Goal: Transaction & Acquisition: Purchase product/service

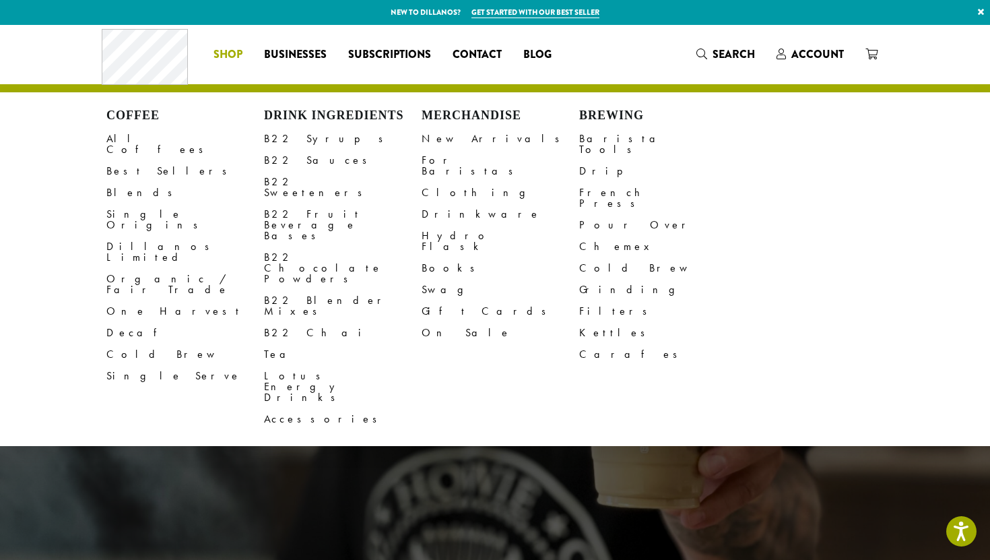
click at [228, 55] on span "Shop" at bounding box center [228, 54] width 29 height 17
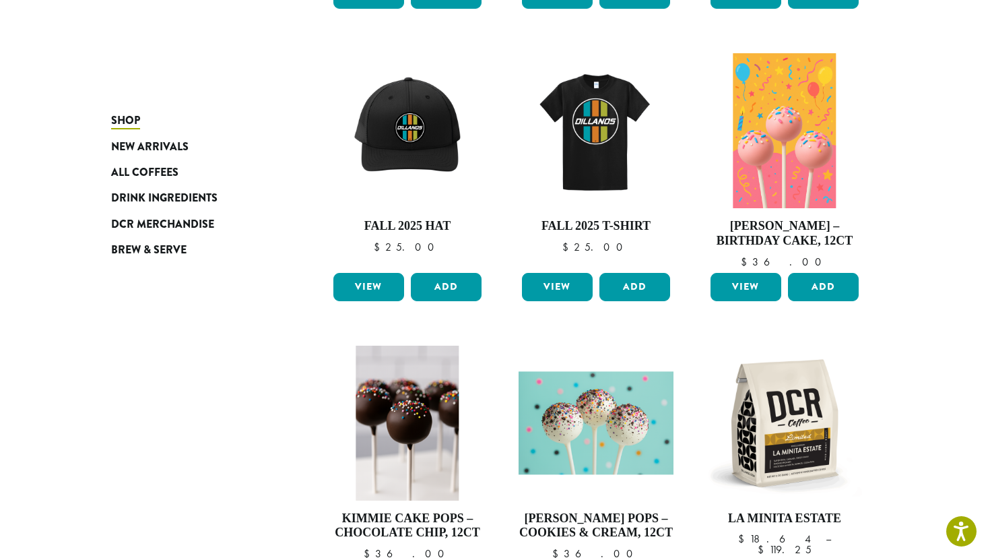
scroll to position [549, 0]
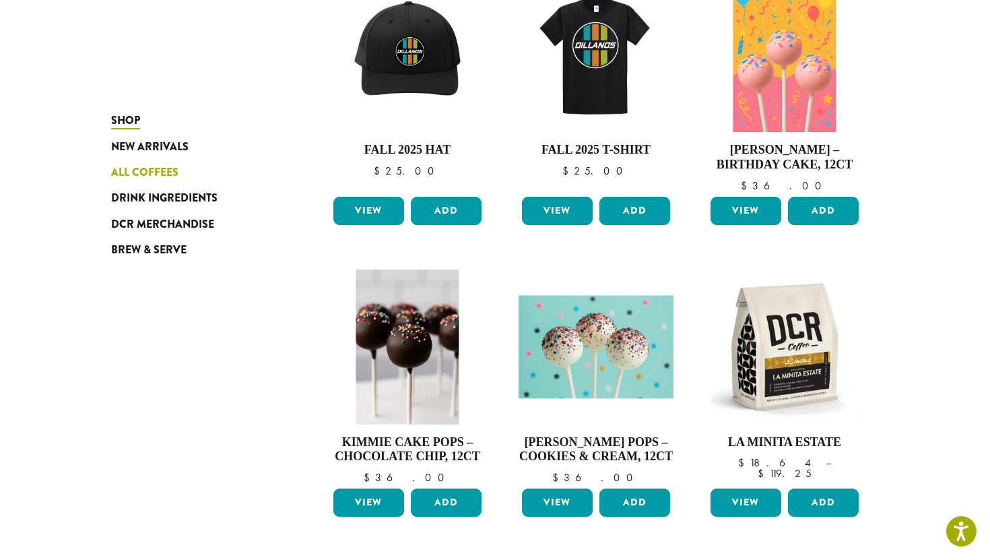
click at [160, 172] on span "All Coffees" at bounding box center [144, 172] width 67 height 17
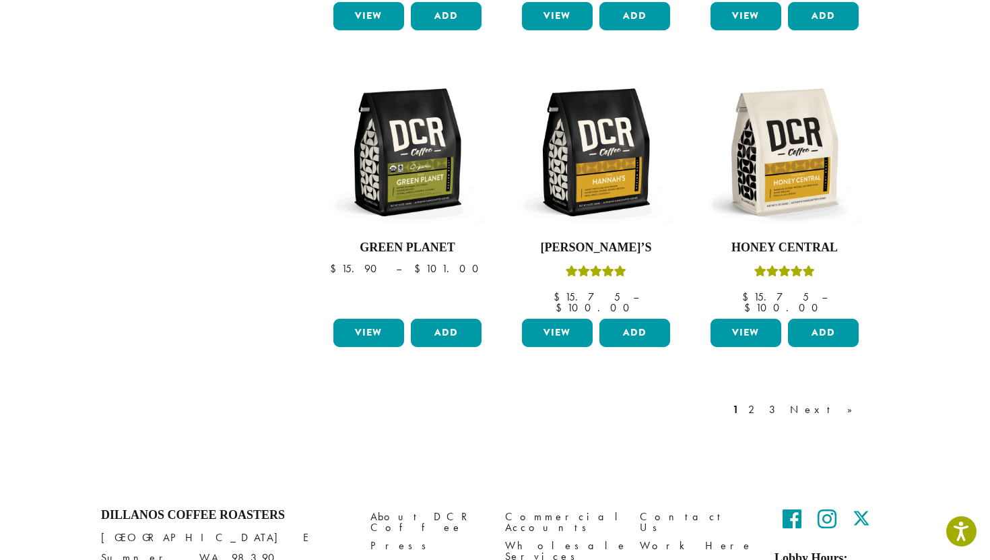
scroll to position [1165, 0]
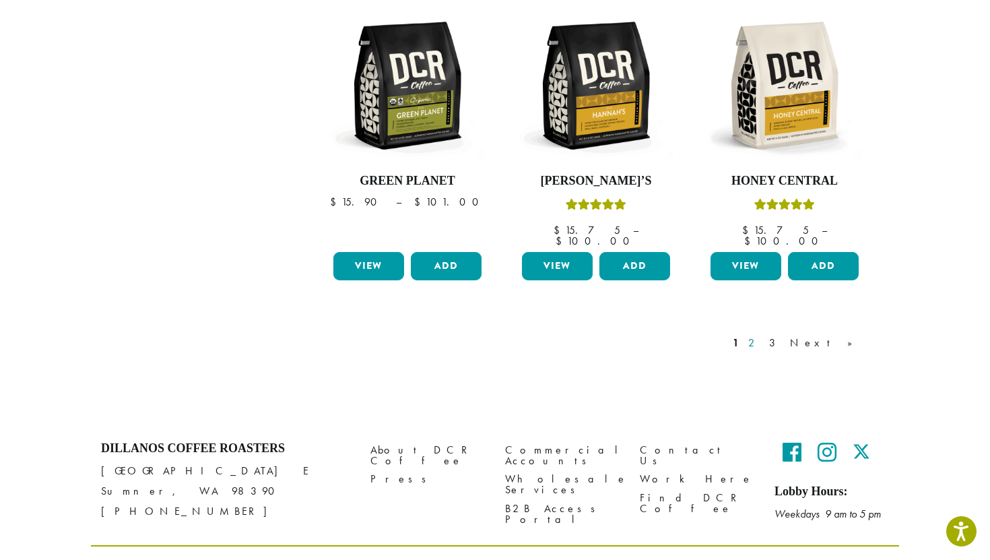
click at [763, 335] on link "2" at bounding box center [754, 343] width 17 height 16
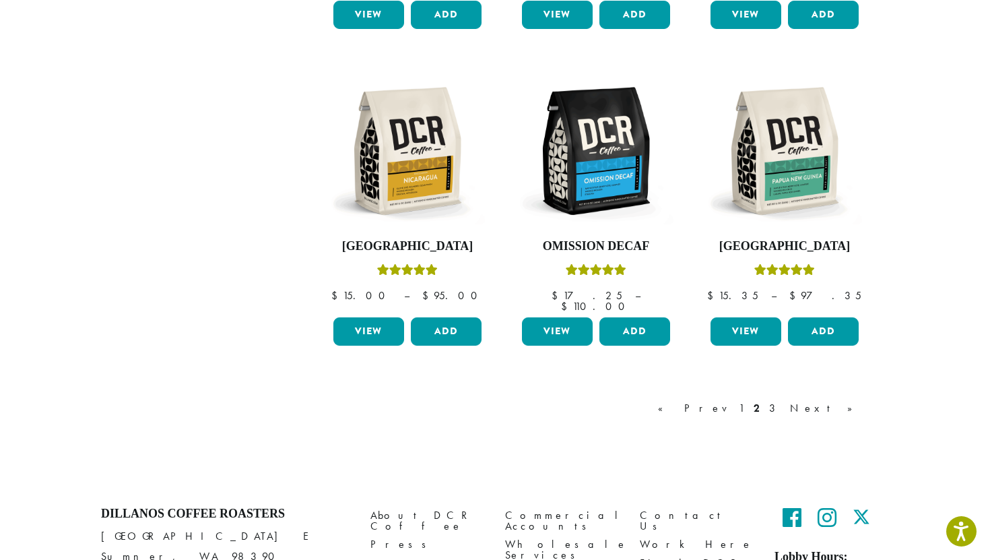
scroll to position [1111, 0]
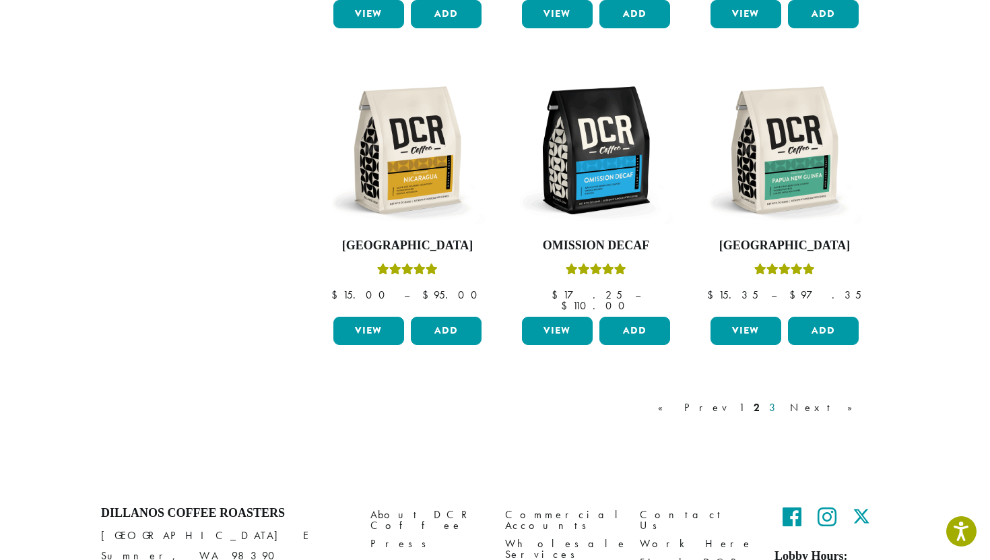
click at [784, 400] on link "3" at bounding box center [775, 408] width 17 height 16
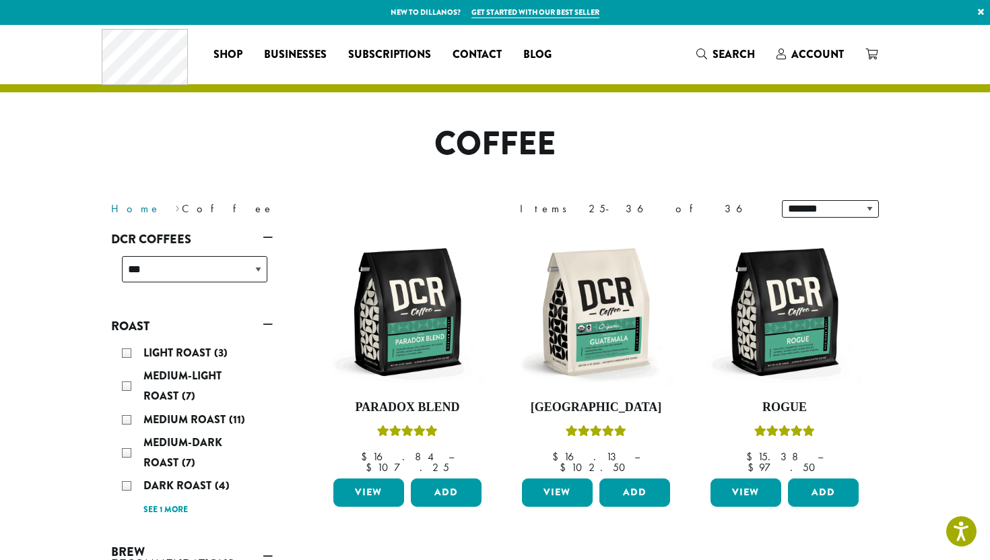
click at [124, 203] on link "Home" at bounding box center [136, 208] width 50 height 14
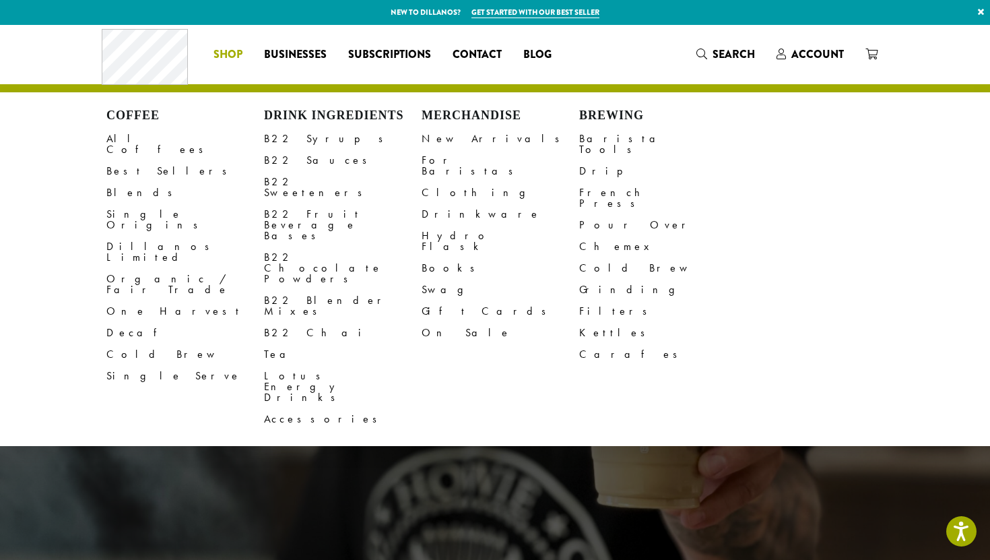
click at [226, 53] on span "Shop" at bounding box center [228, 54] width 29 height 17
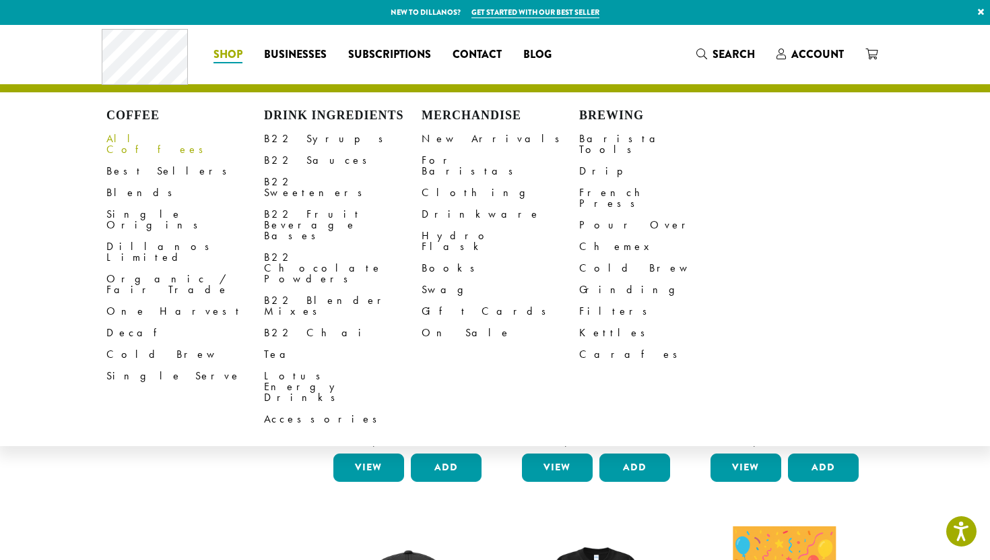
click at [144, 139] on link "All Coffees" at bounding box center [185, 144] width 158 height 32
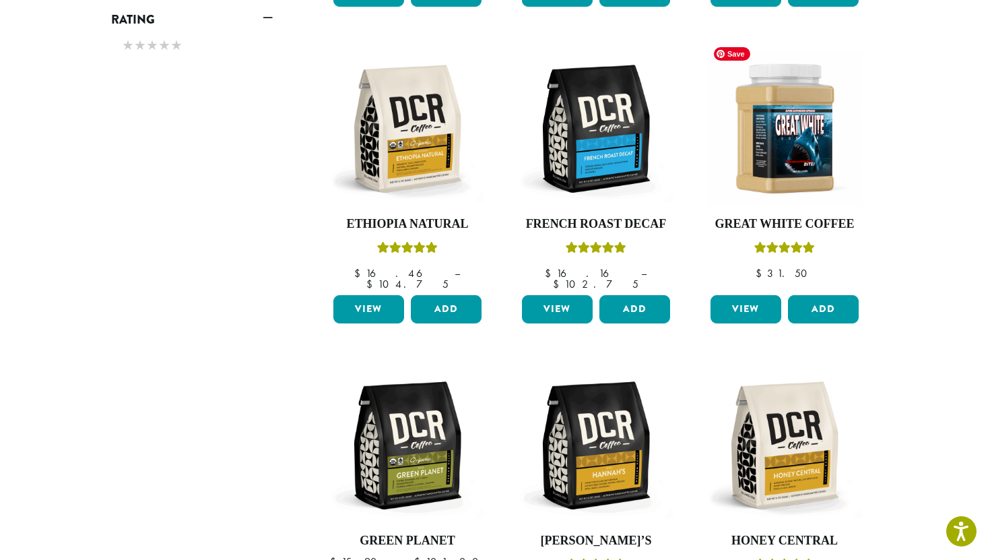
scroll to position [912, 0]
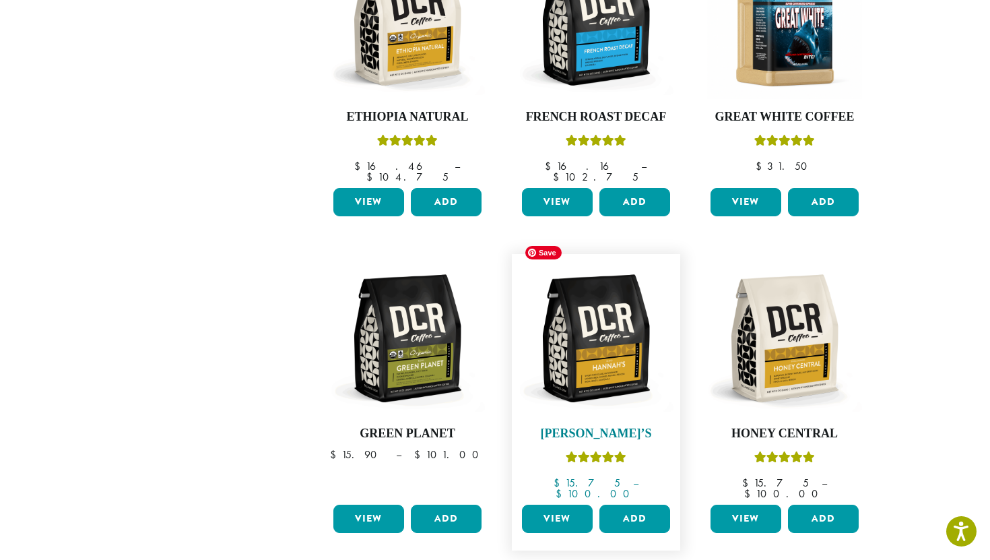
click at [632, 340] on img at bounding box center [596, 338] width 155 height 155
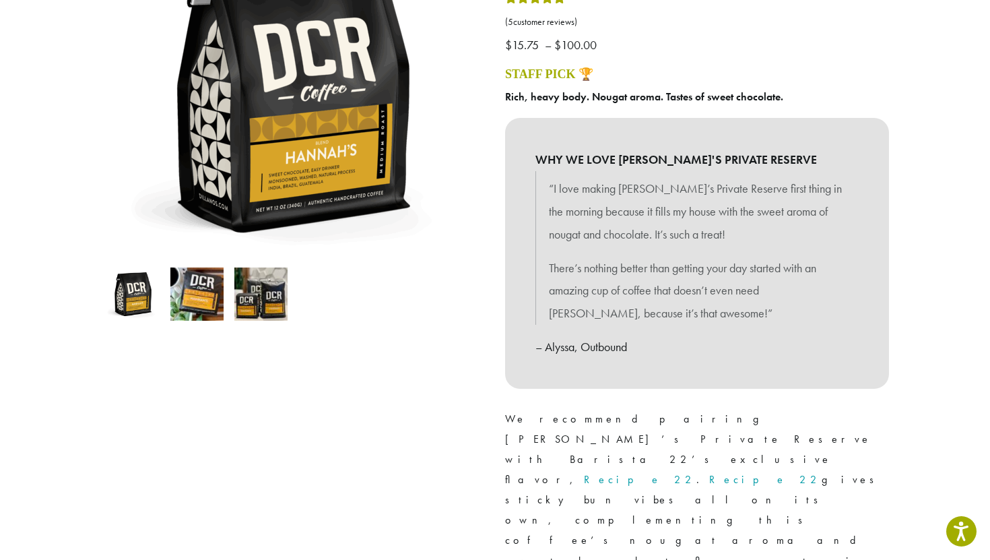
scroll to position [325, 0]
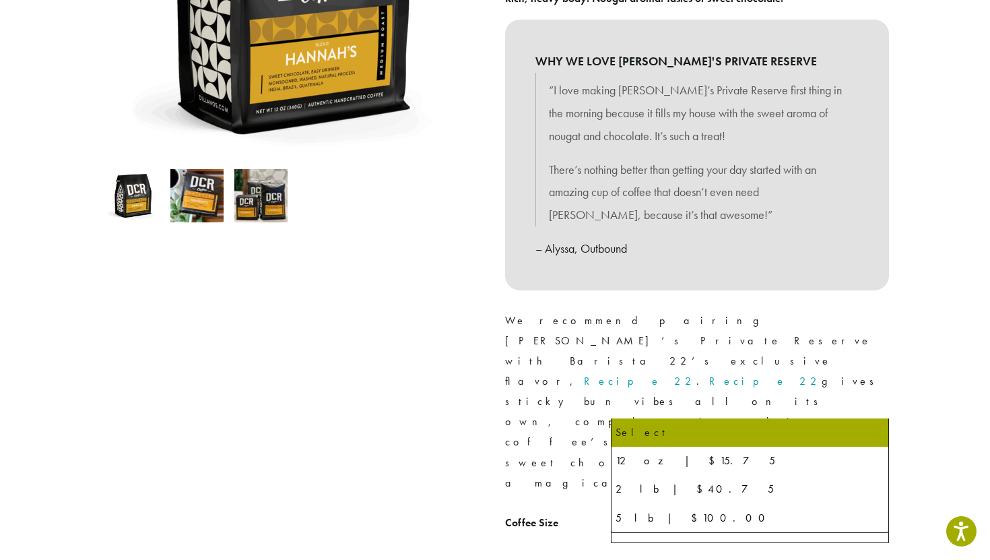
click at [668, 510] on span "Select" at bounding box center [750, 526] width 278 height 33
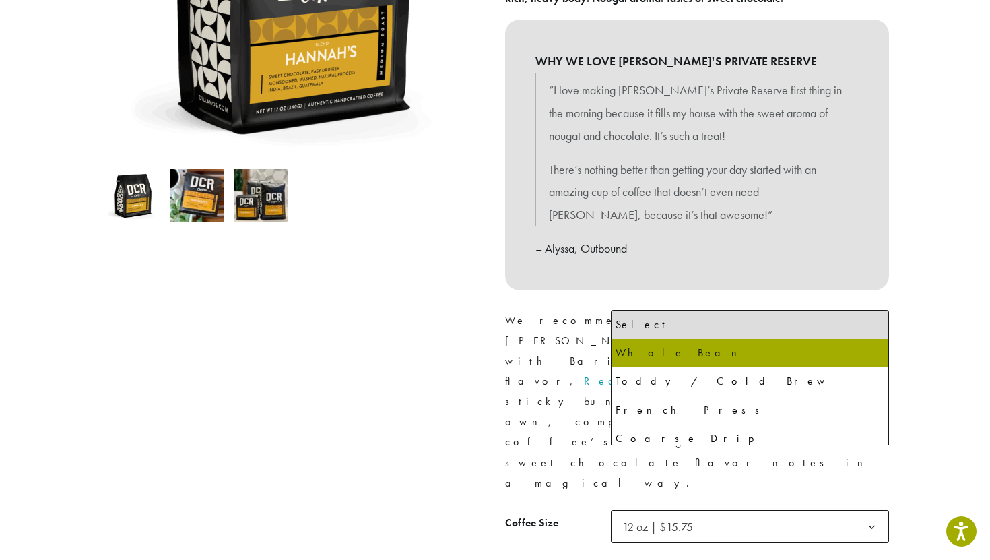
select select "*********"
select select "**********"
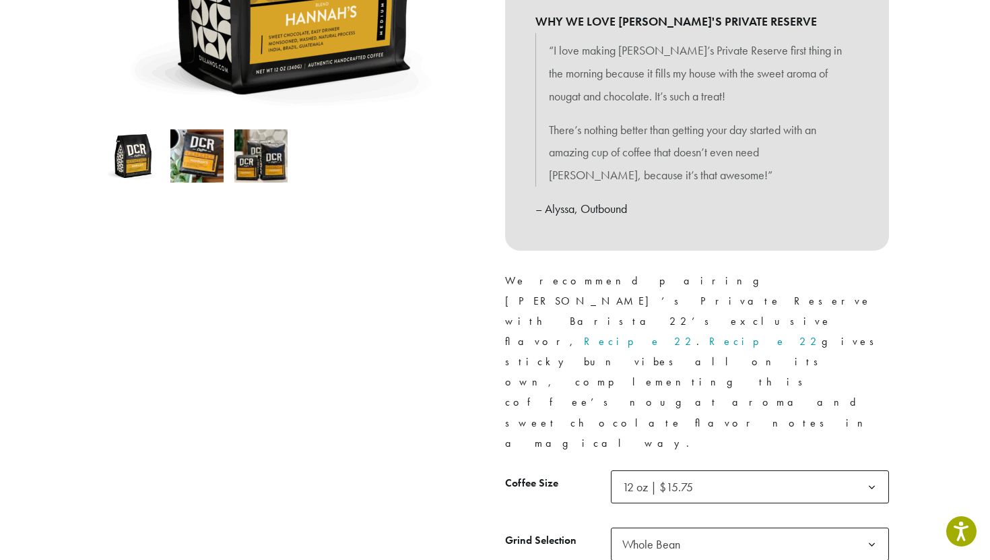
scroll to position [394, 0]
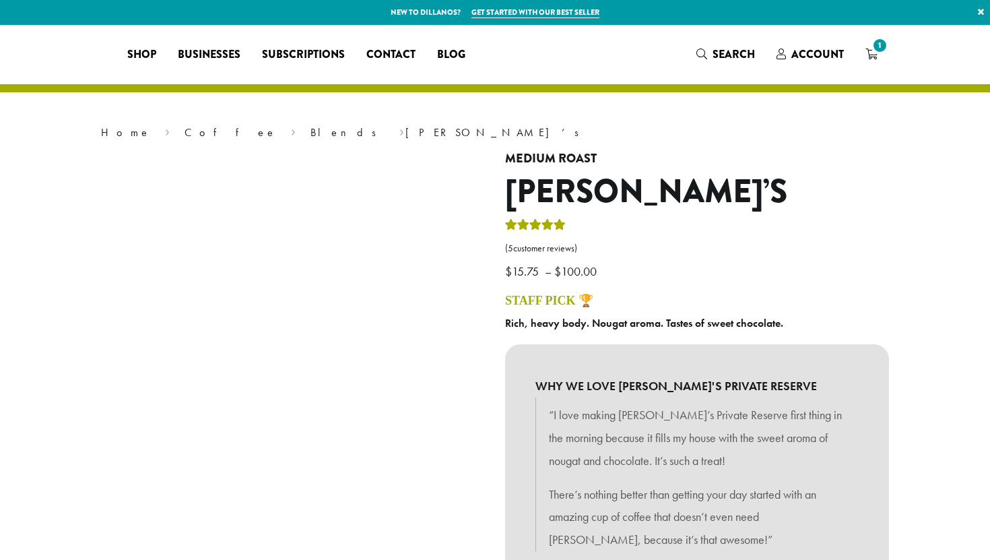
select select "*********"
select select "**********"
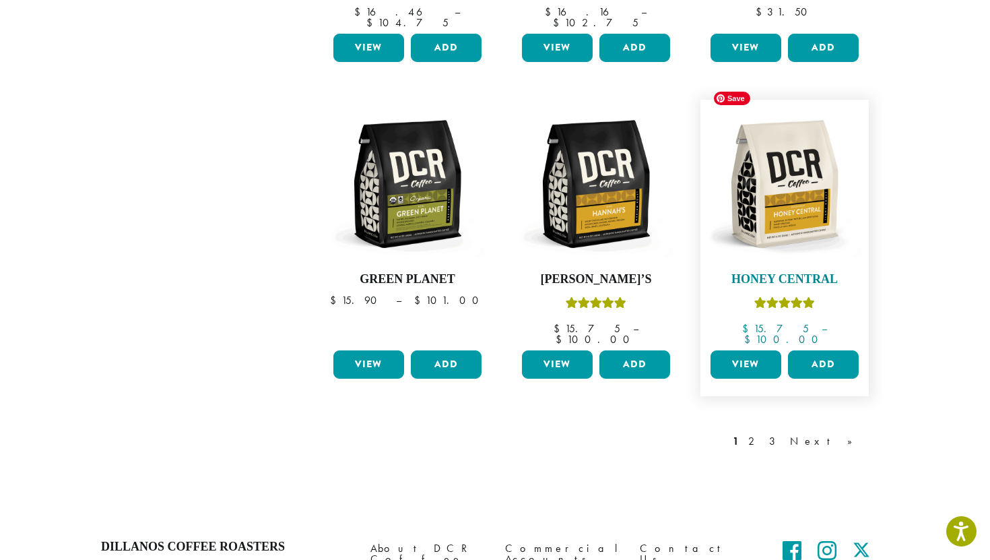
scroll to position [1165, 0]
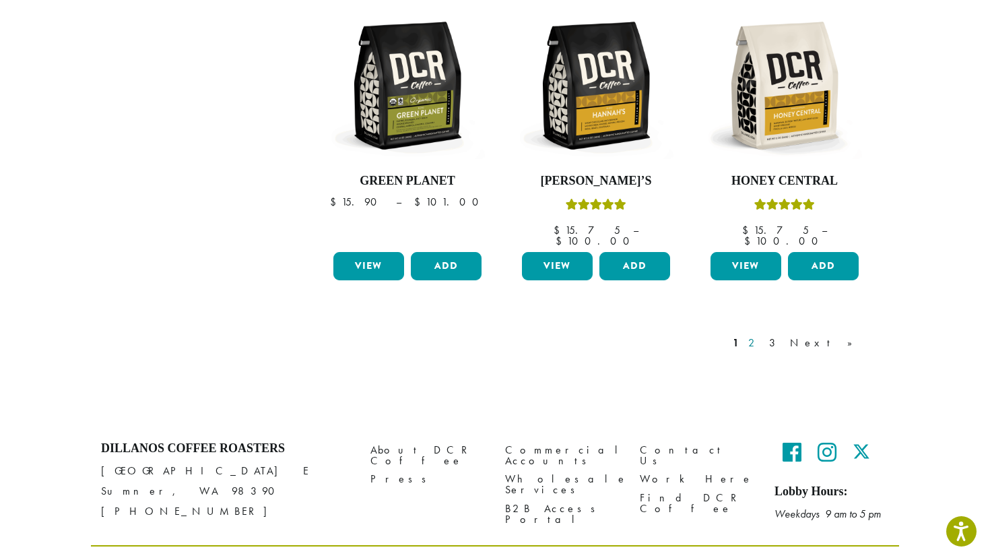
click at [763, 335] on link "2" at bounding box center [754, 343] width 17 height 16
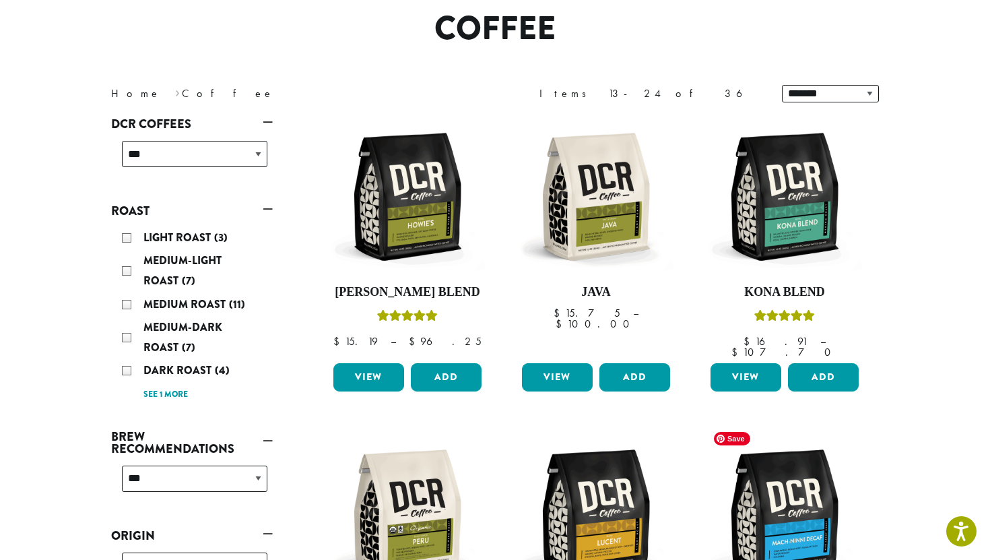
scroll to position [83, 0]
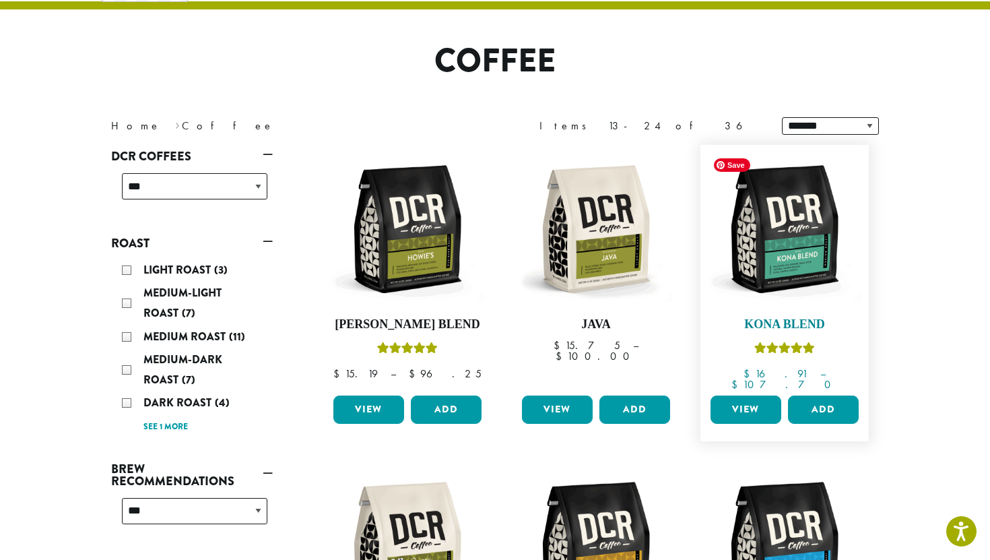
click at [812, 247] on img at bounding box center [784, 229] width 155 height 155
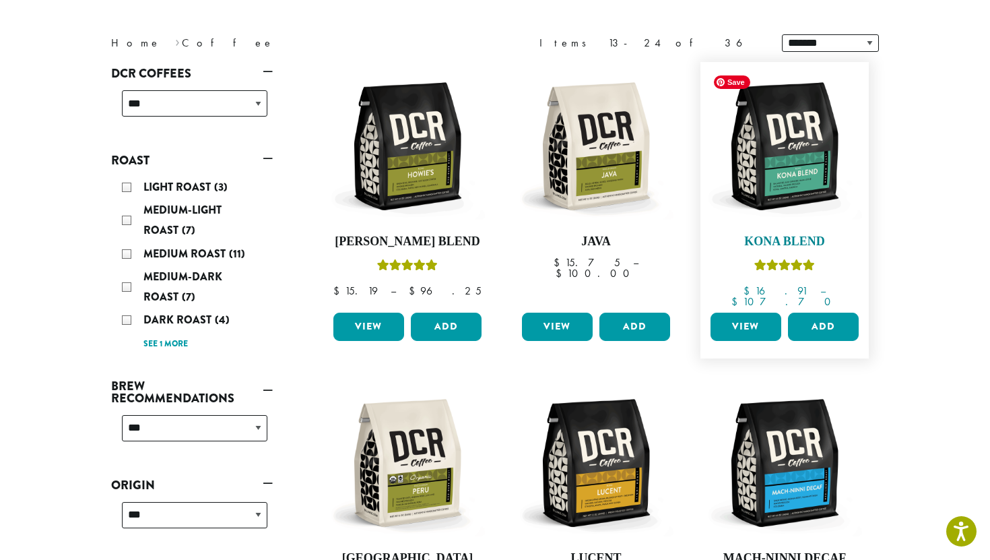
scroll to position [172, 0]
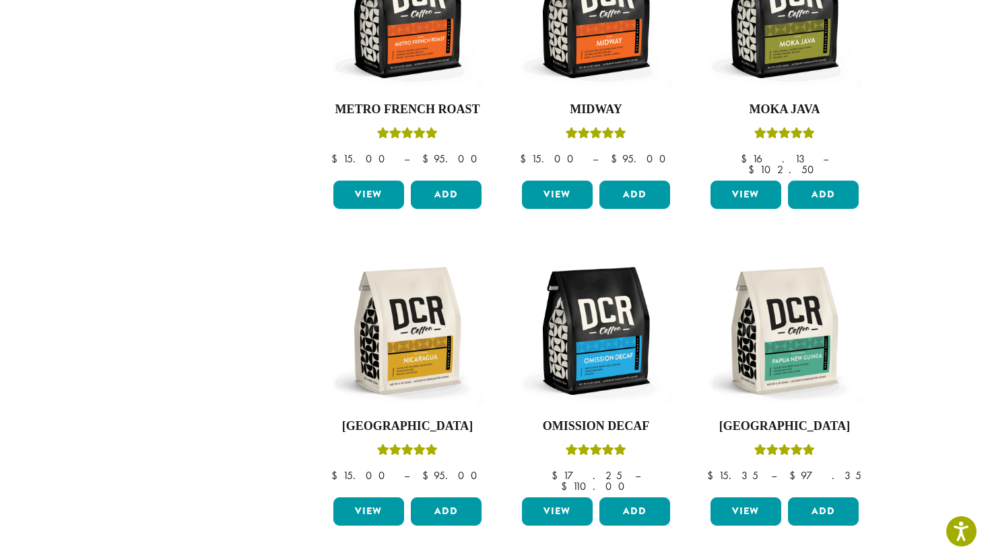
scroll to position [937, 0]
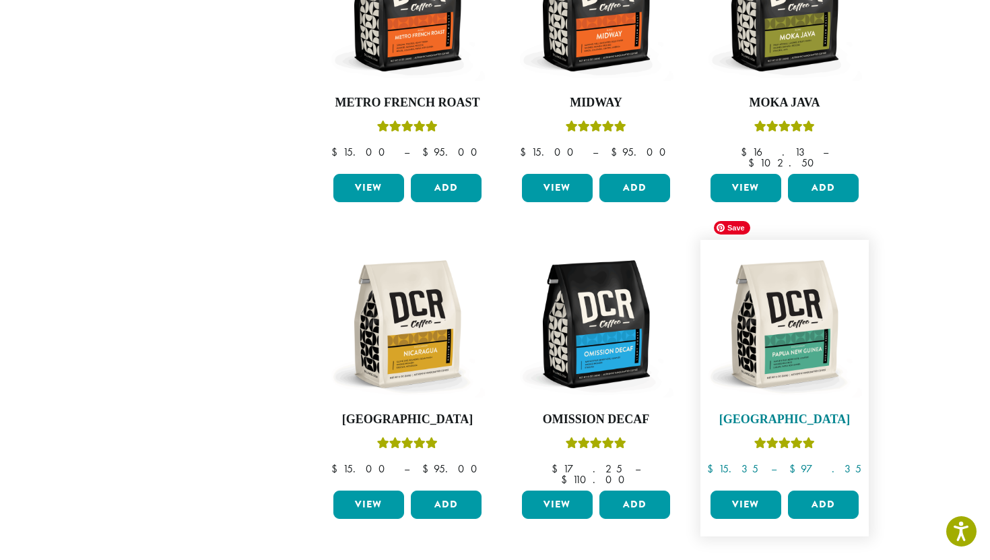
click at [825, 290] on img at bounding box center [784, 324] width 155 height 155
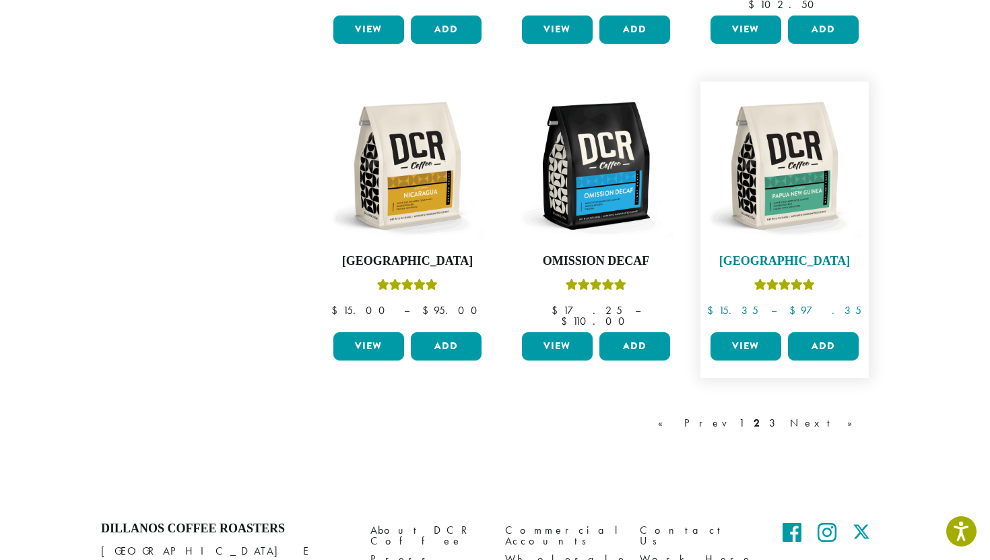
scroll to position [1100, 0]
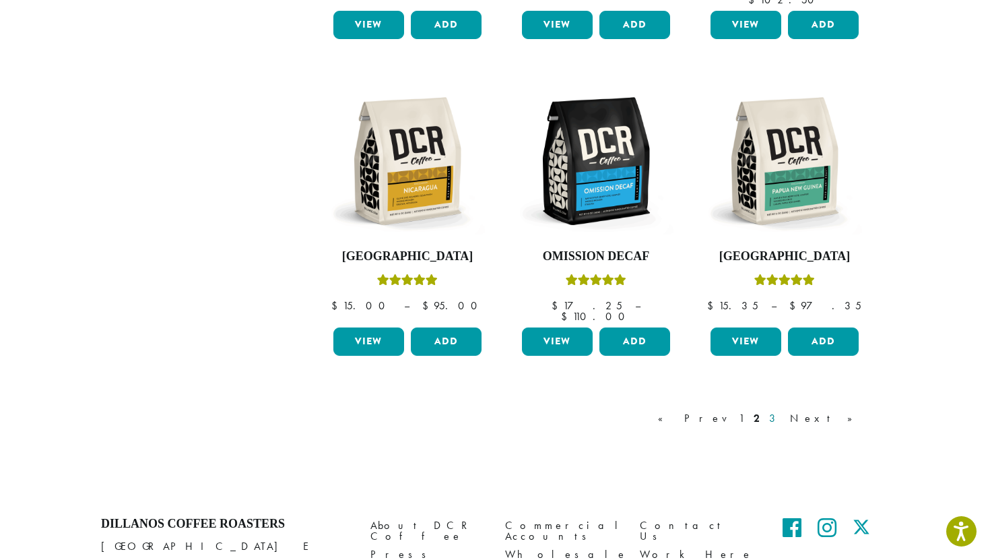
click at [784, 410] on link "3" at bounding box center [775, 418] width 17 height 16
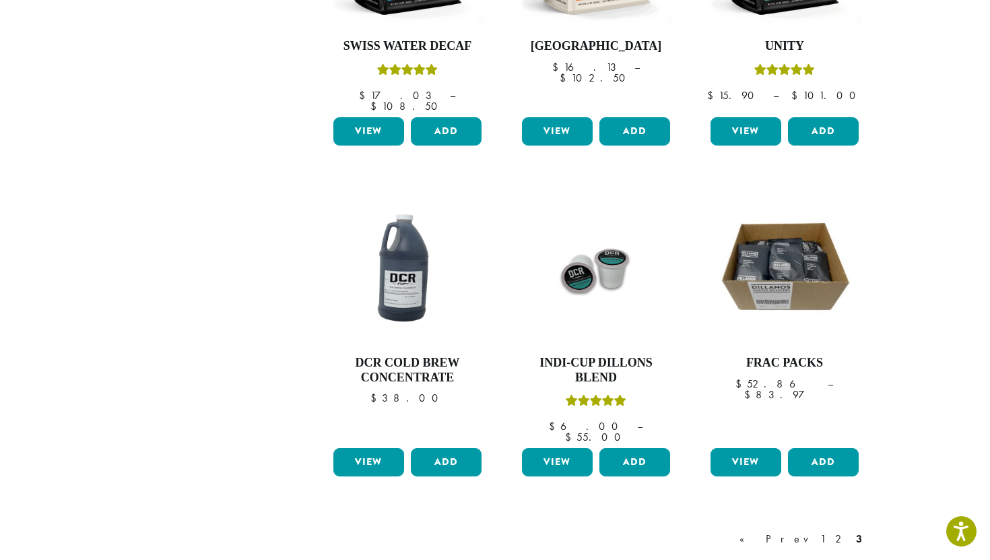
scroll to position [466, 0]
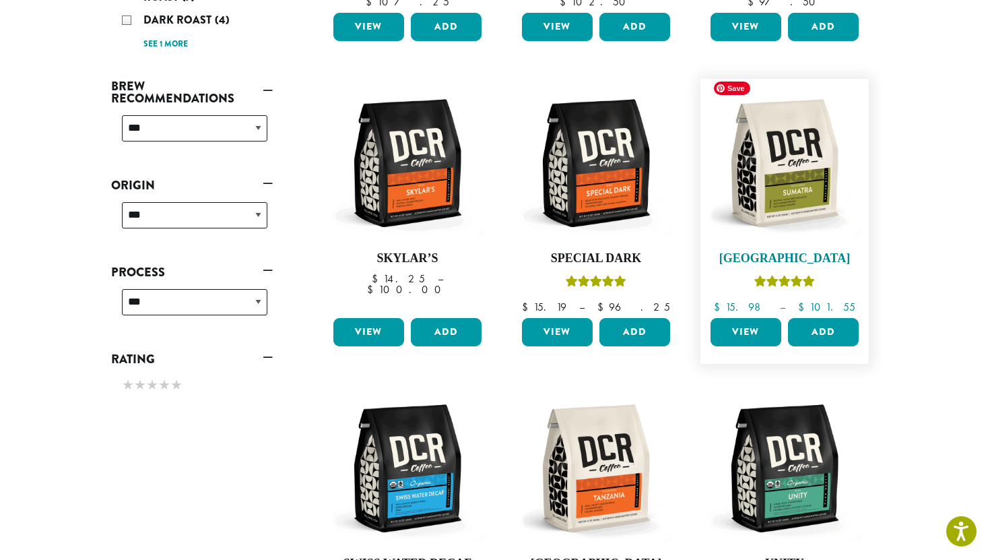
click at [805, 179] on img at bounding box center [784, 163] width 155 height 155
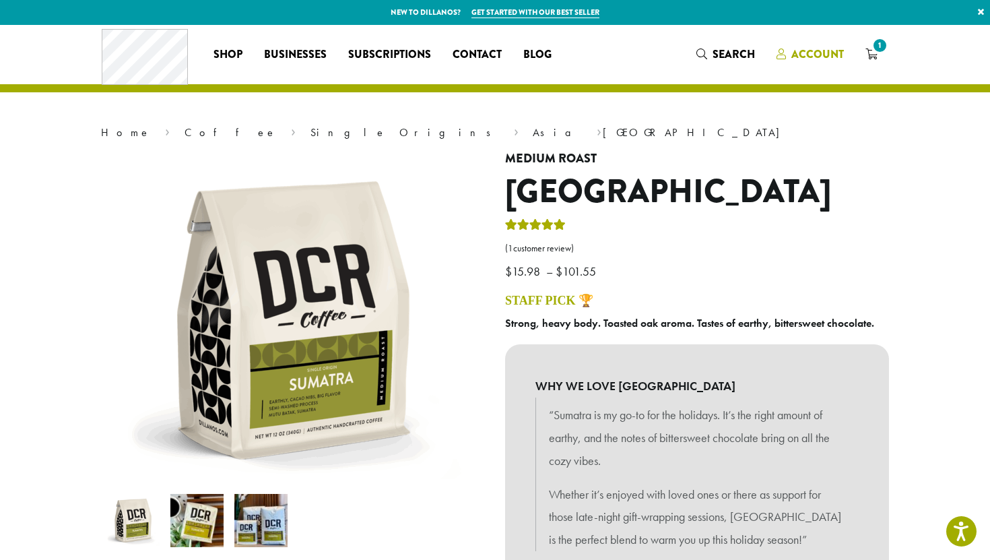
click at [835, 46] on span "Account" at bounding box center [818, 53] width 53 height 15
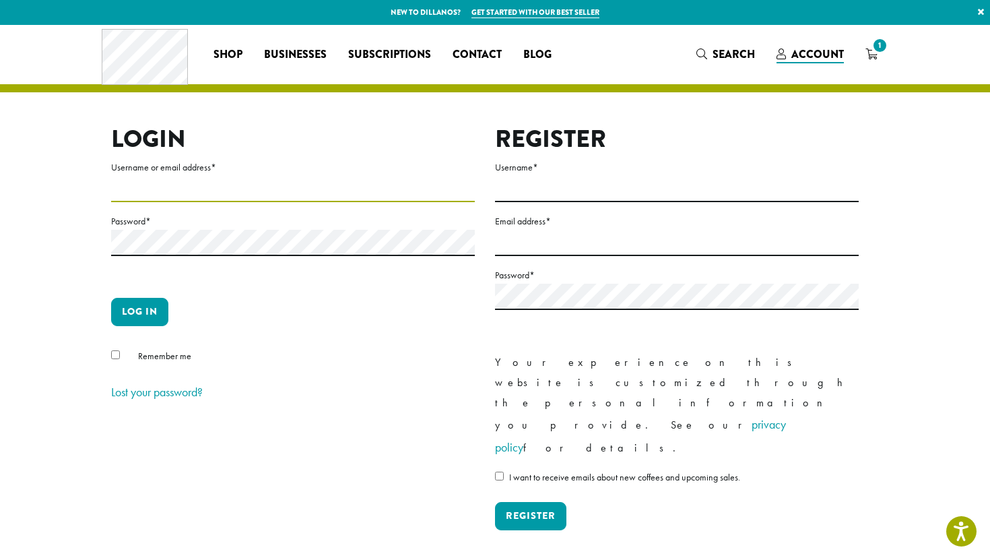
click at [301, 193] on input "Username or email address *" at bounding box center [293, 189] width 364 height 26
type input "**********"
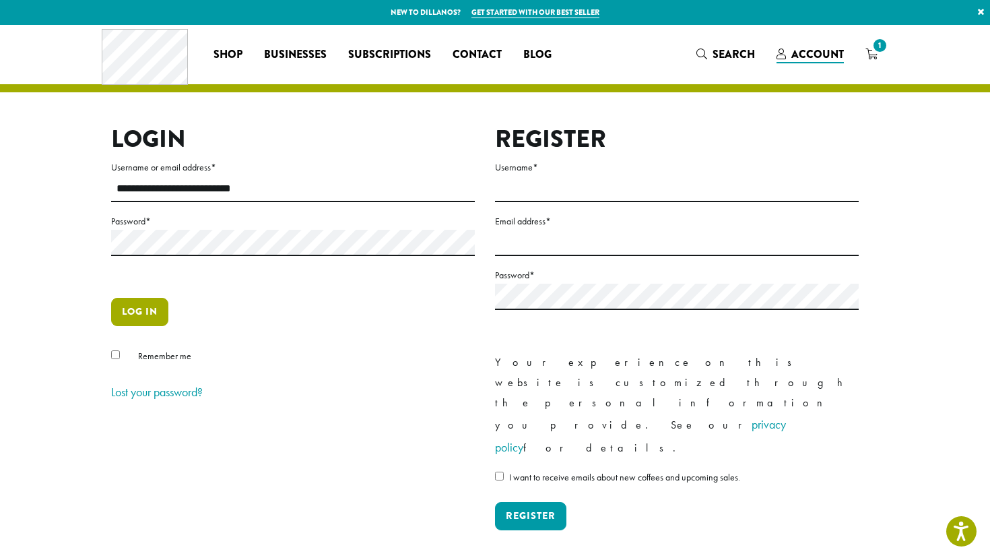
click at [152, 323] on button "Log in" at bounding box center [139, 312] width 57 height 28
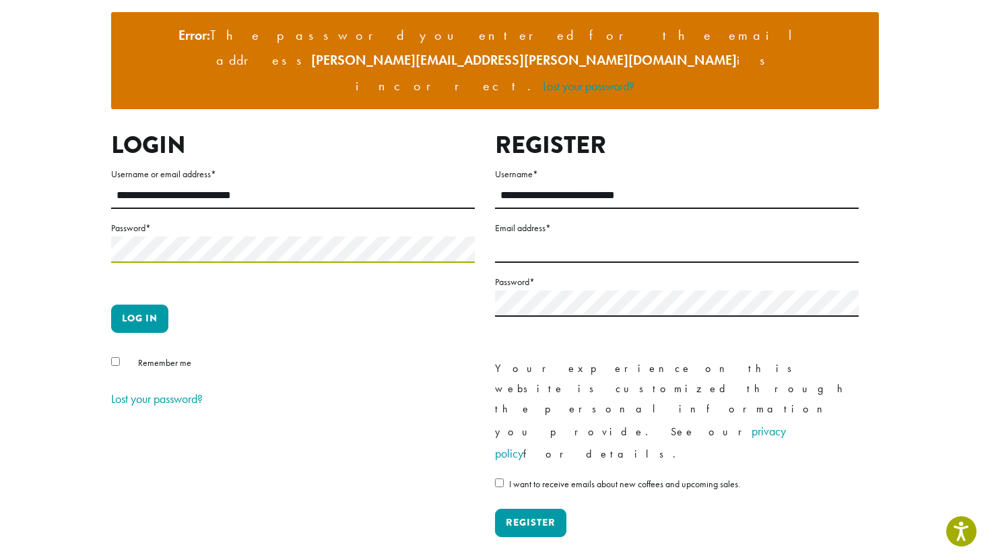
scroll to position [131, 0]
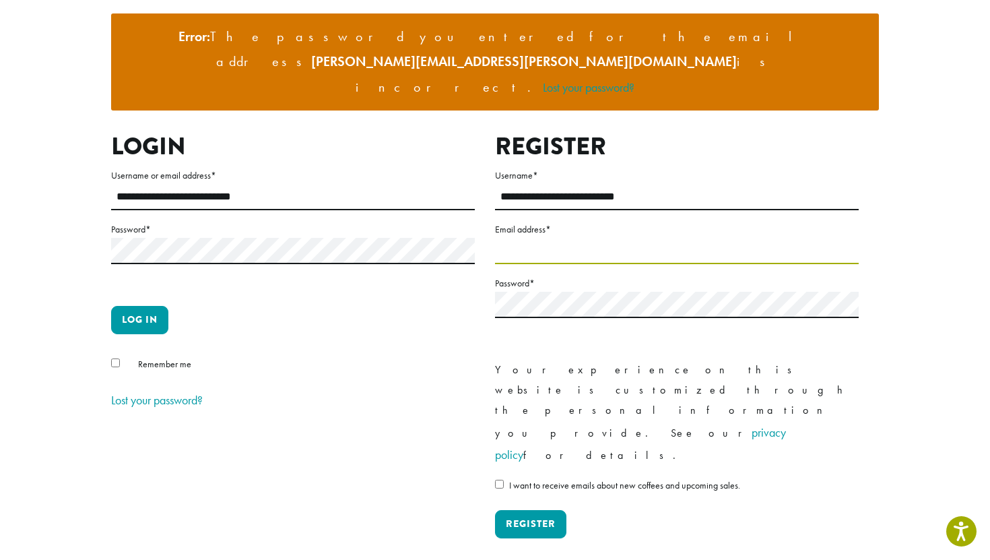
click at [523, 238] on input "Email address *" at bounding box center [677, 251] width 364 height 26
type input "**********"
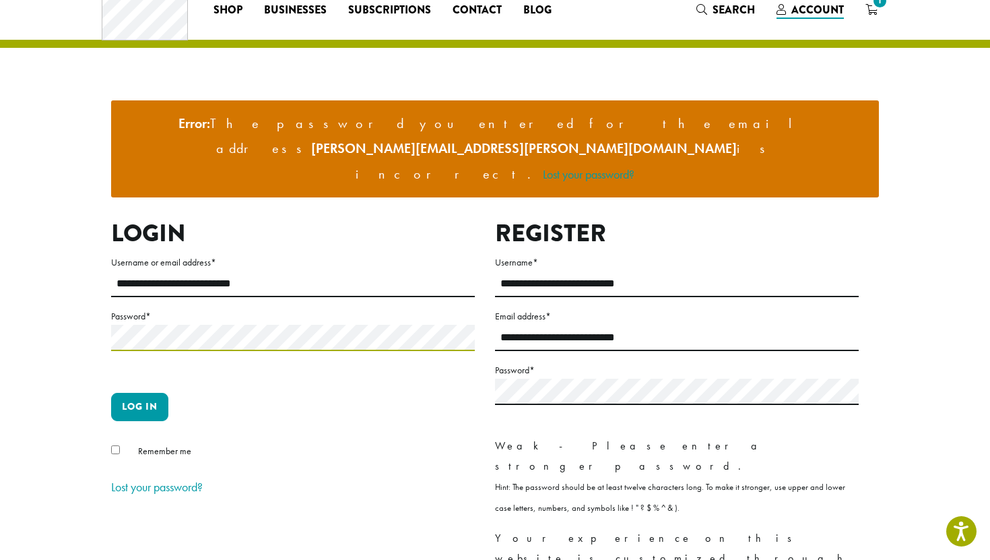
scroll to position [0, 0]
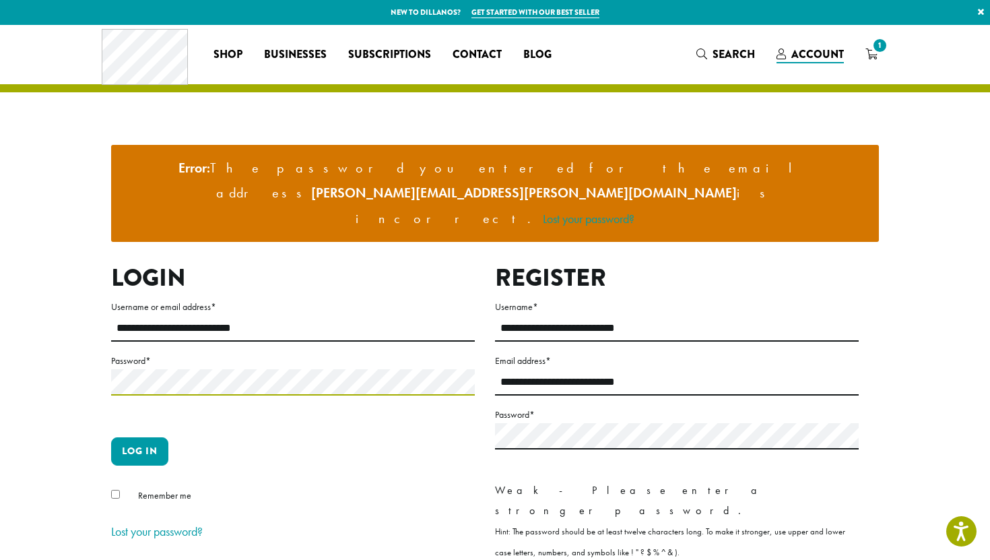
click at [111, 437] on button "Log in" at bounding box center [139, 451] width 57 height 28
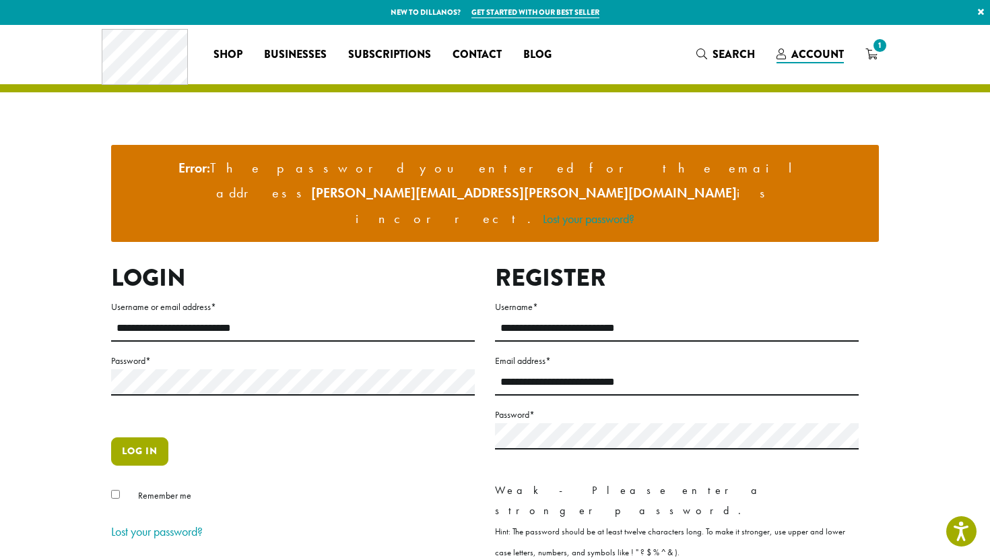
click at [144, 437] on button "Log in" at bounding box center [139, 451] width 57 height 28
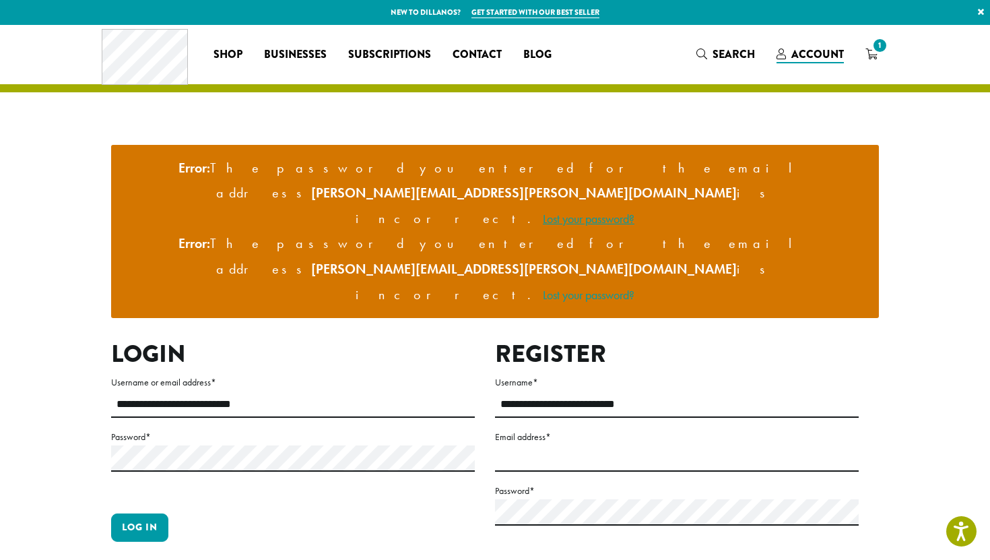
click at [635, 211] on link "Lost your password?" at bounding box center [589, 218] width 92 height 15
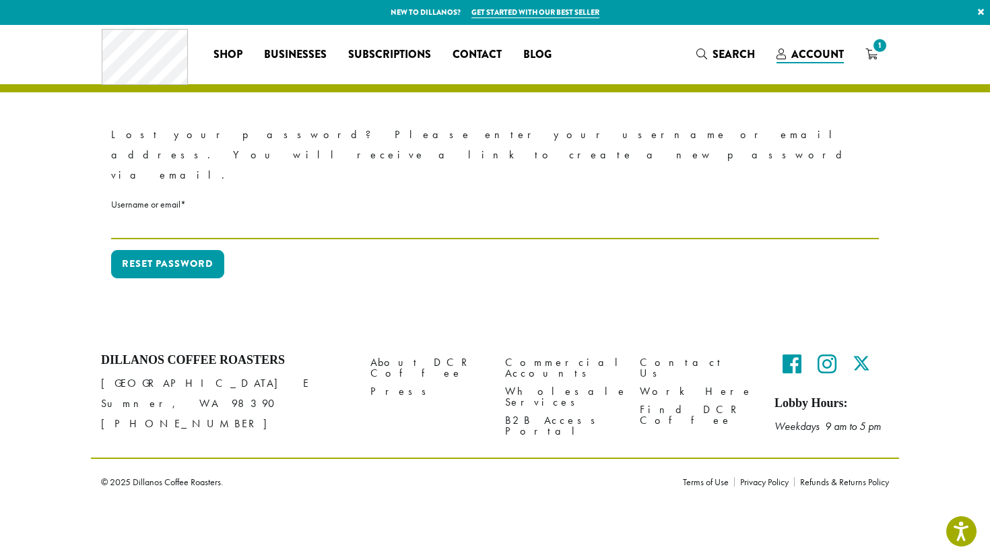
click at [254, 213] on input "Username or email * Required" at bounding box center [495, 226] width 768 height 26
type input "**********"
click at [111, 250] on button "Reset password" at bounding box center [167, 264] width 113 height 28
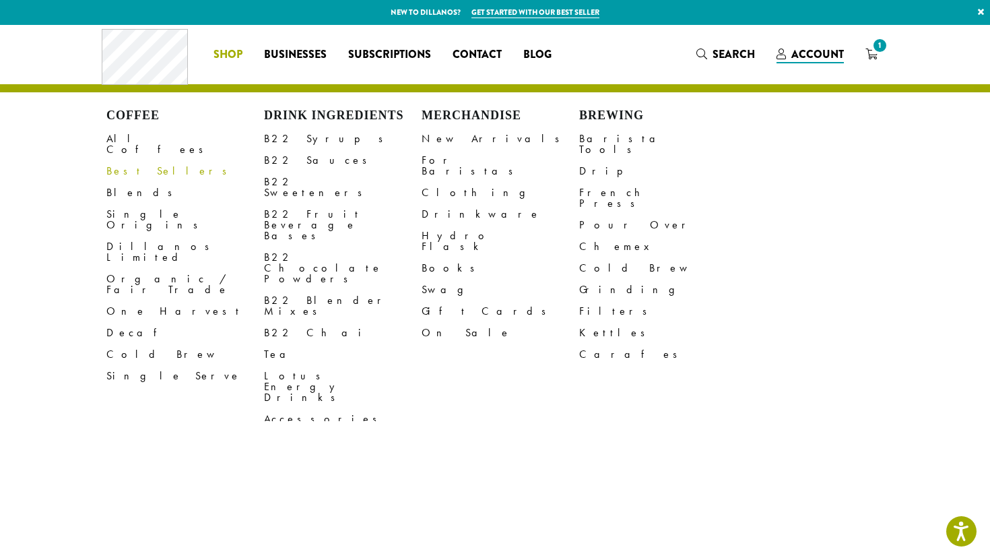
click at [228, 55] on li "Coffee All Coffees Best Sellers Blends Single Origins Dillanos Limited Organic …" at bounding box center [228, 55] width 51 height 22
click at [137, 140] on link "All Coffees" at bounding box center [185, 144] width 158 height 32
click at [226, 44] on link "Shop" at bounding box center [228, 55] width 51 height 22
click at [119, 139] on link "All Coffees" at bounding box center [185, 144] width 158 height 32
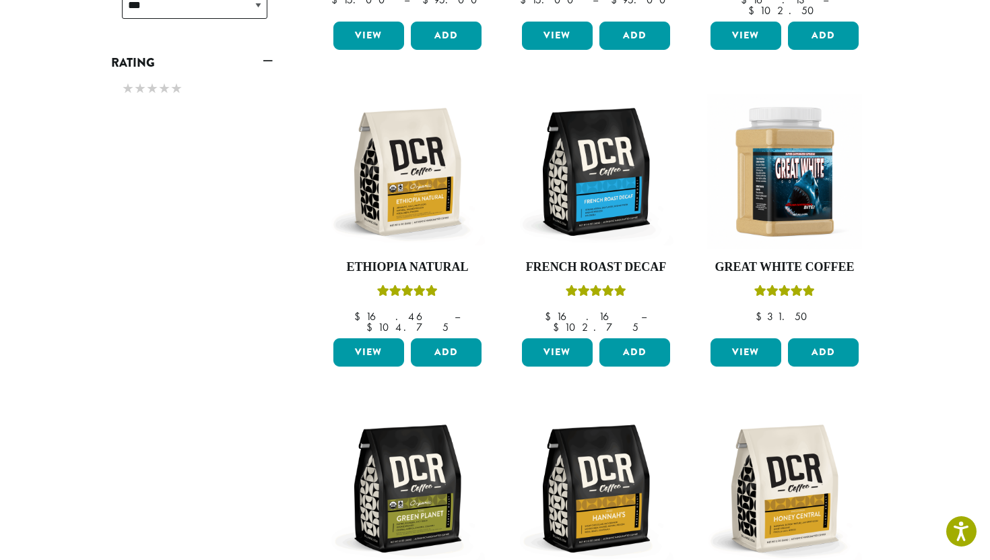
scroll to position [844, 0]
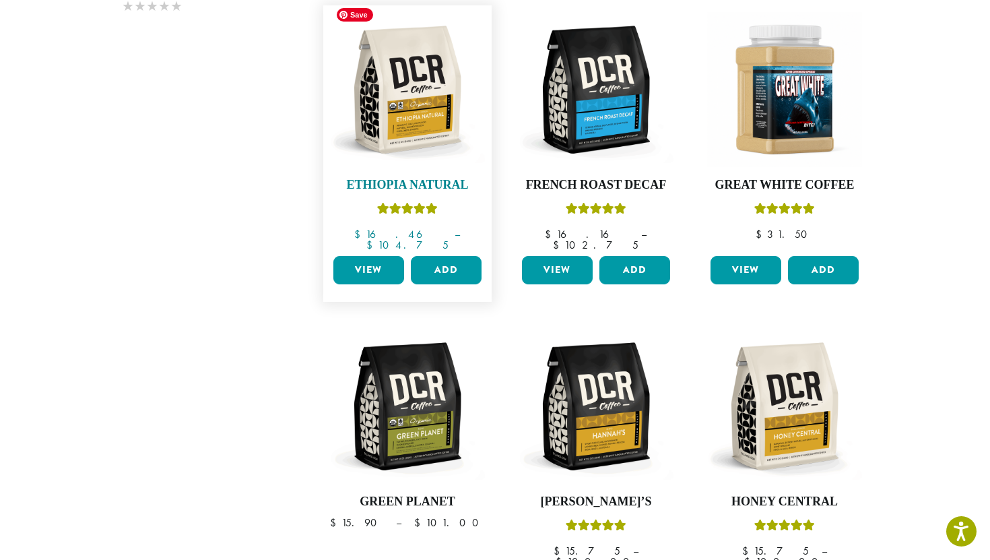
click at [434, 117] on img at bounding box center [407, 89] width 155 height 155
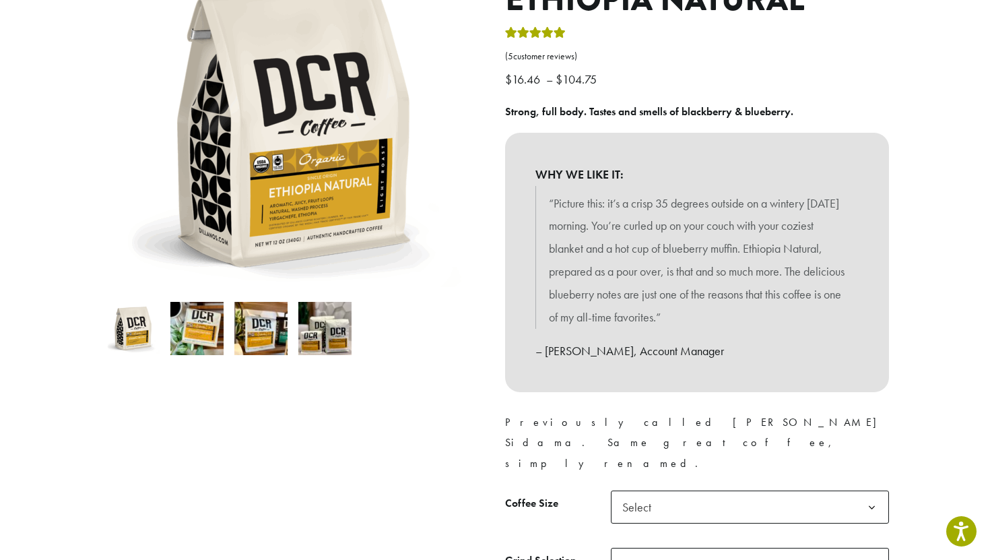
scroll to position [218, 0]
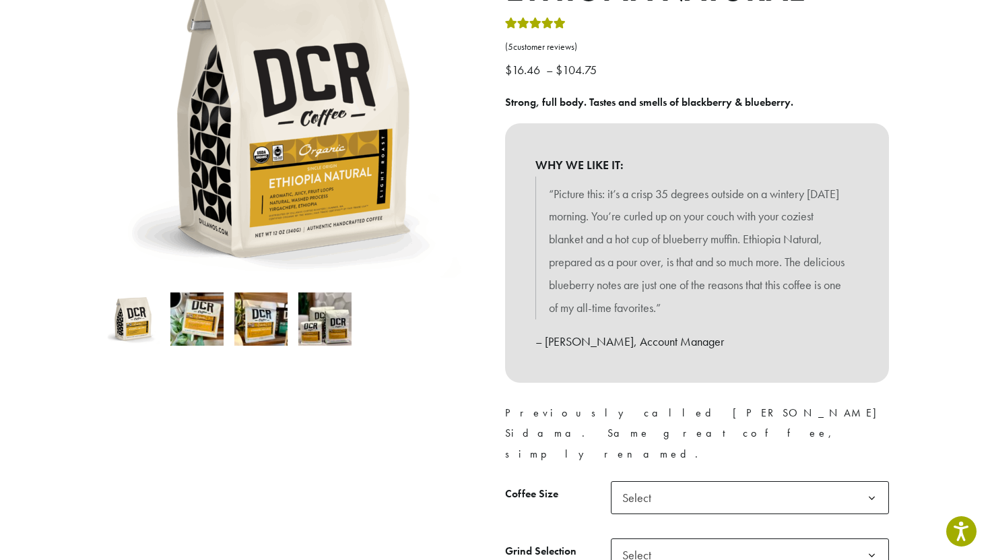
click at [662, 484] on span "Select" at bounding box center [641, 497] width 48 height 26
click at [654, 542] on span "Select" at bounding box center [641, 555] width 48 height 26
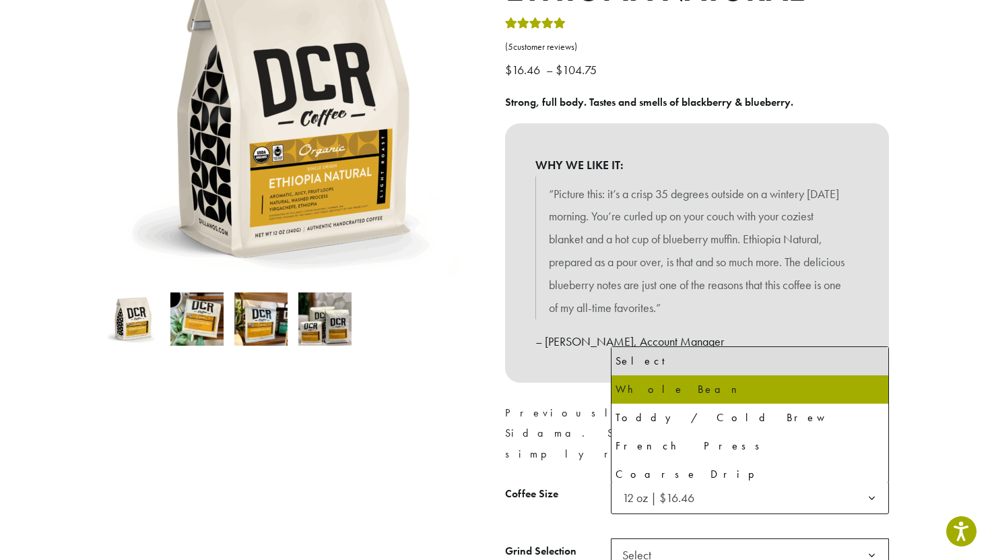
select select "*********"
select select "**********"
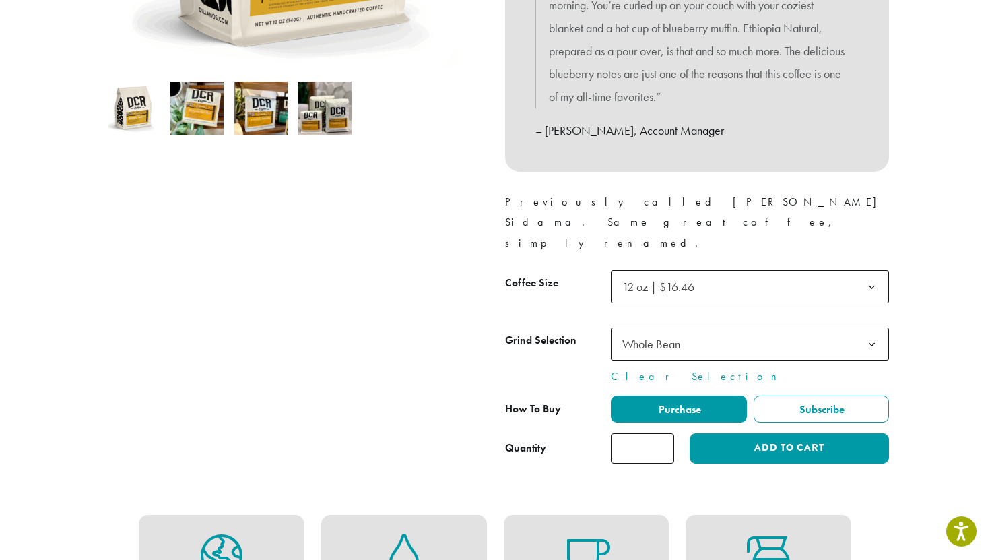
scroll to position [446, 0]
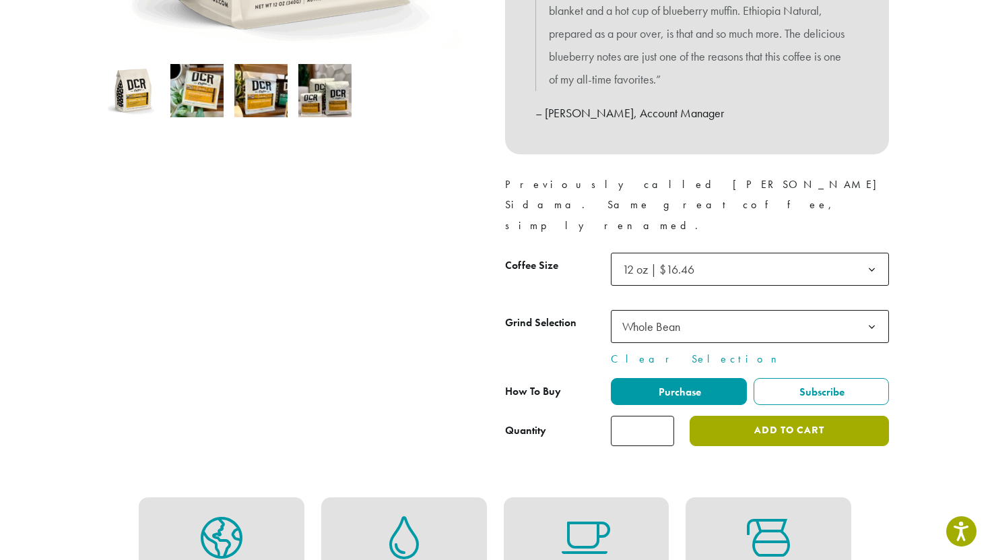
click at [788, 416] on button "Add to cart" at bounding box center [789, 431] width 199 height 30
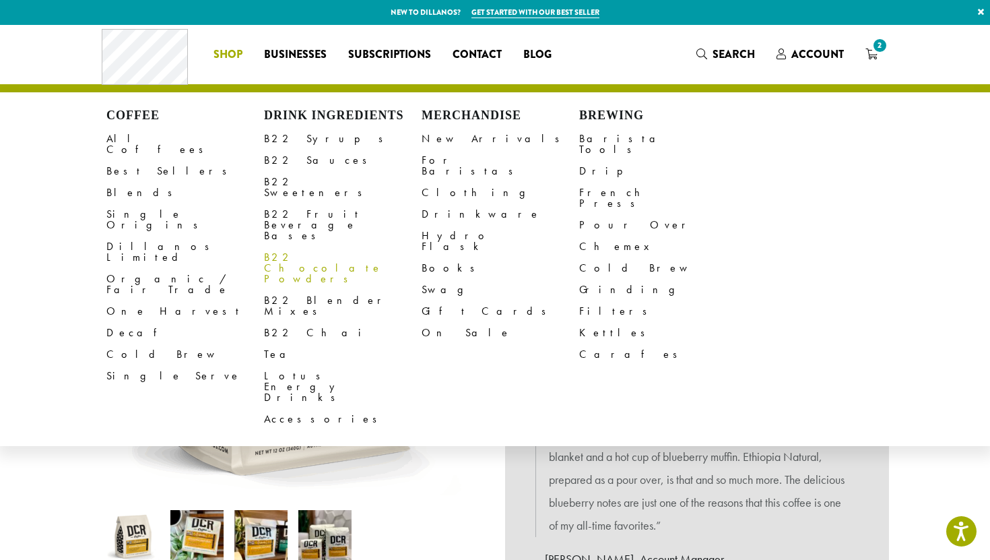
click at [292, 247] on link "B22 Chocolate Powders" at bounding box center [343, 268] width 158 height 43
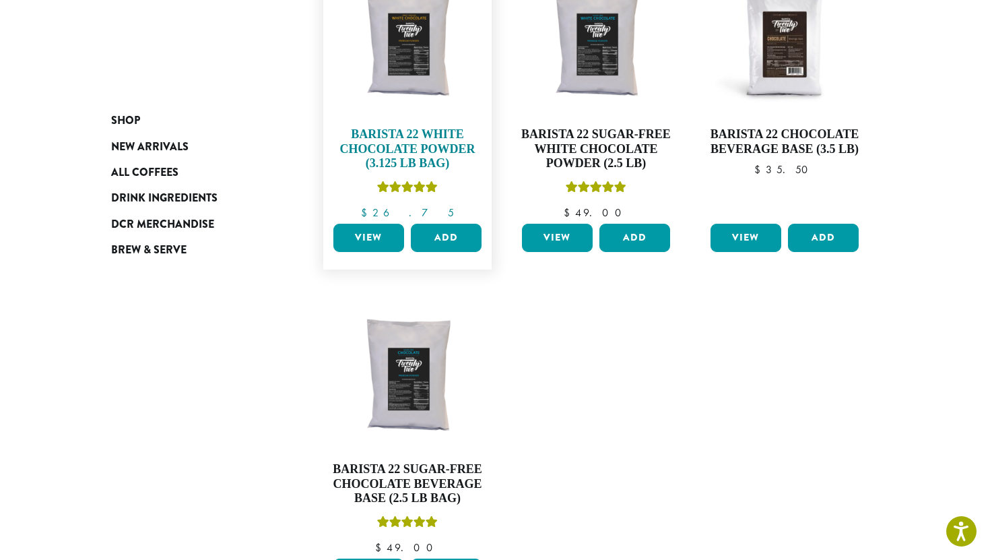
scroll to position [247, 0]
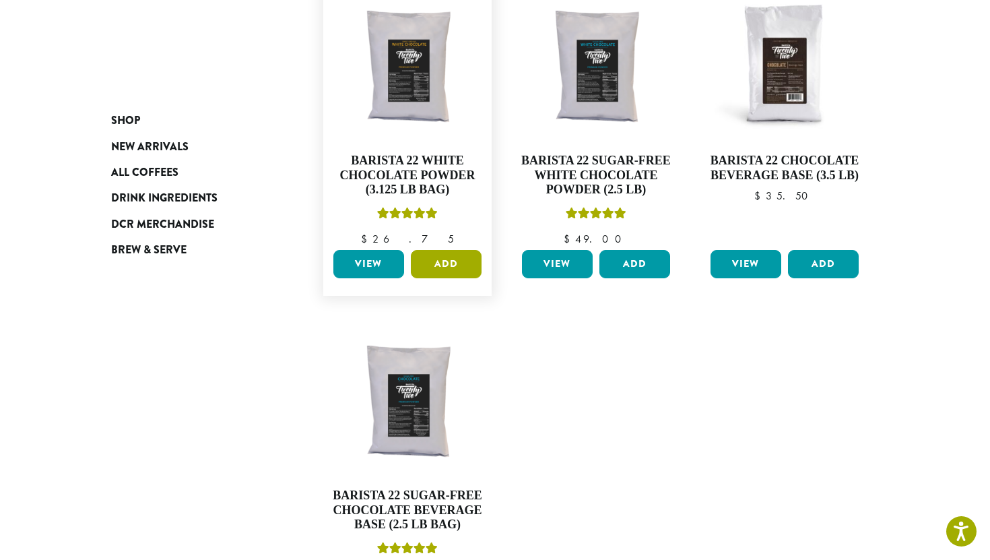
click at [458, 265] on button "Add" at bounding box center [446, 264] width 71 height 28
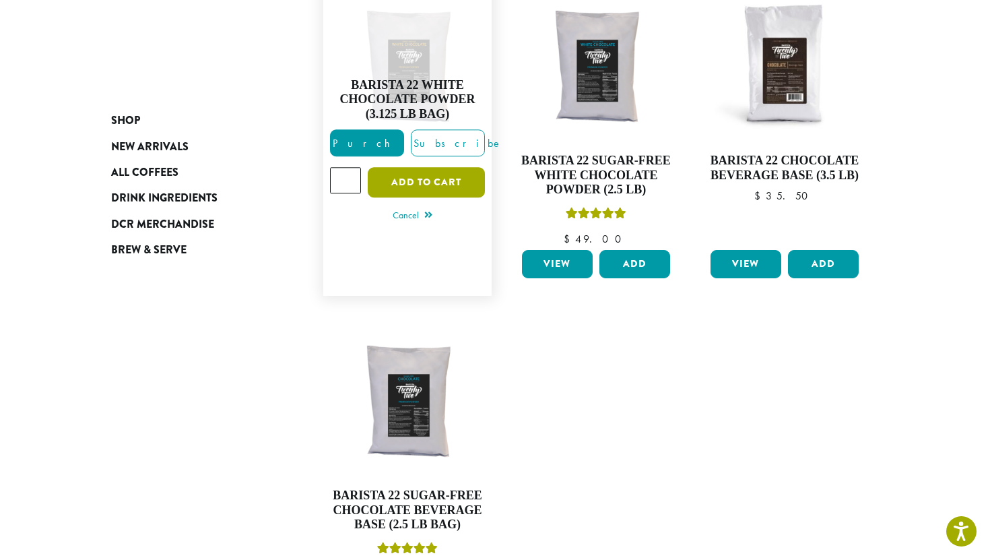
click at [454, 188] on button "Add to cart" at bounding box center [426, 183] width 117 height 30
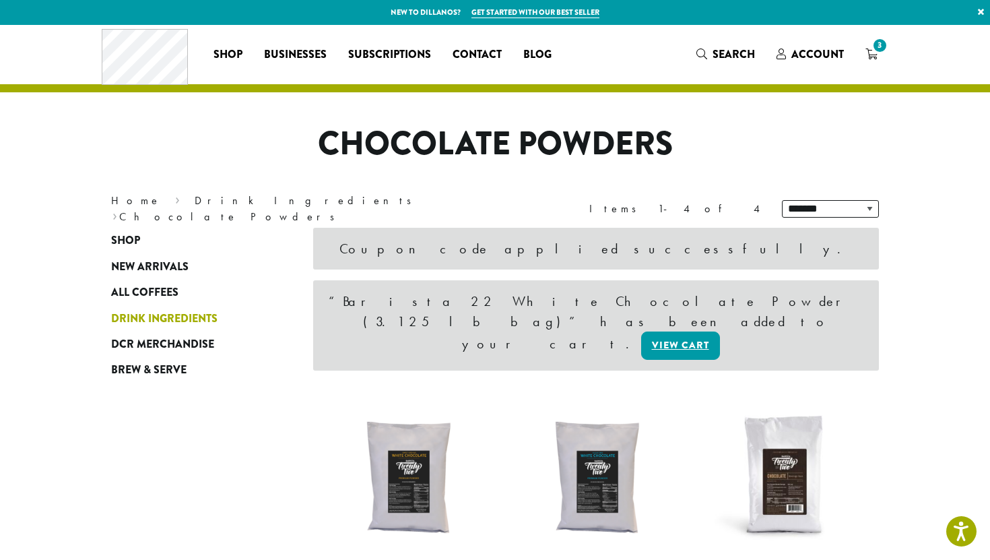
click at [148, 321] on span "Drink Ingredients" at bounding box center [164, 319] width 106 height 17
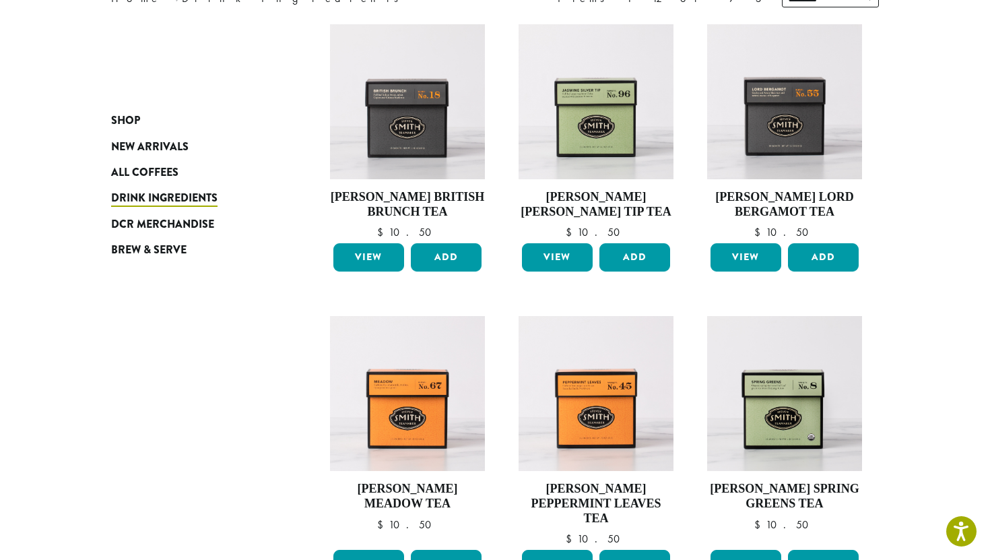
scroll to position [214, 0]
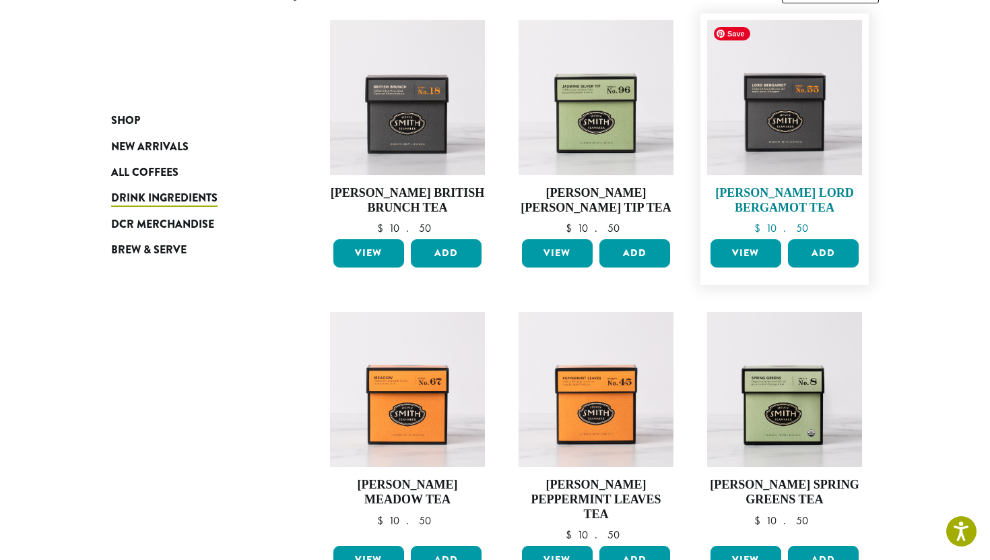
click at [764, 124] on img at bounding box center [784, 97] width 155 height 155
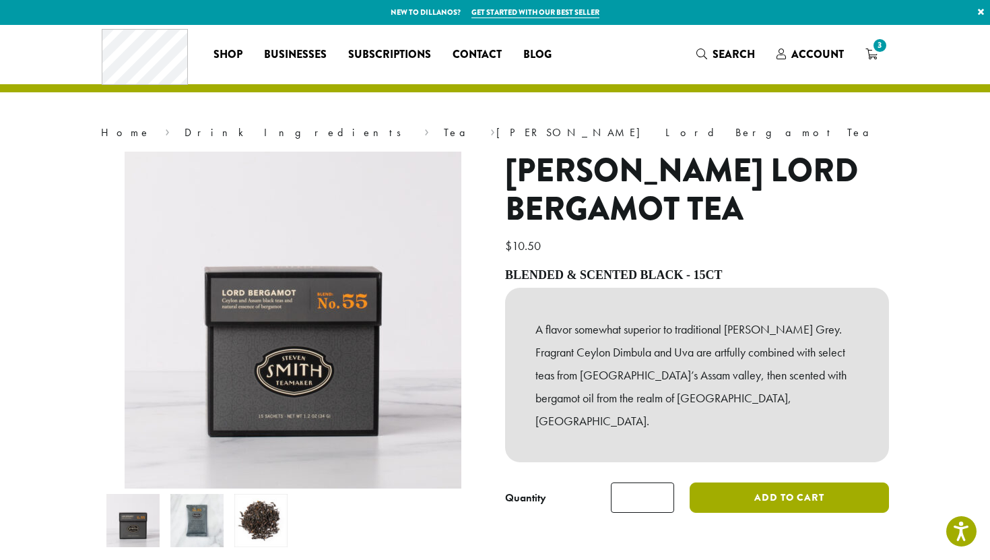
click at [784, 482] on button "Add to cart" at bounding box center [789, 497] width 199 height 30
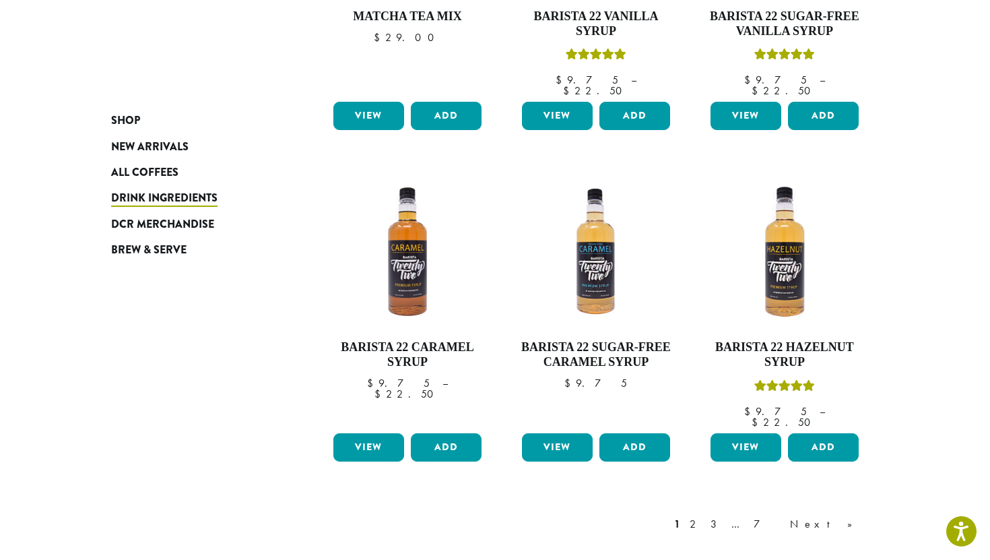
scroll to position [992, 0]
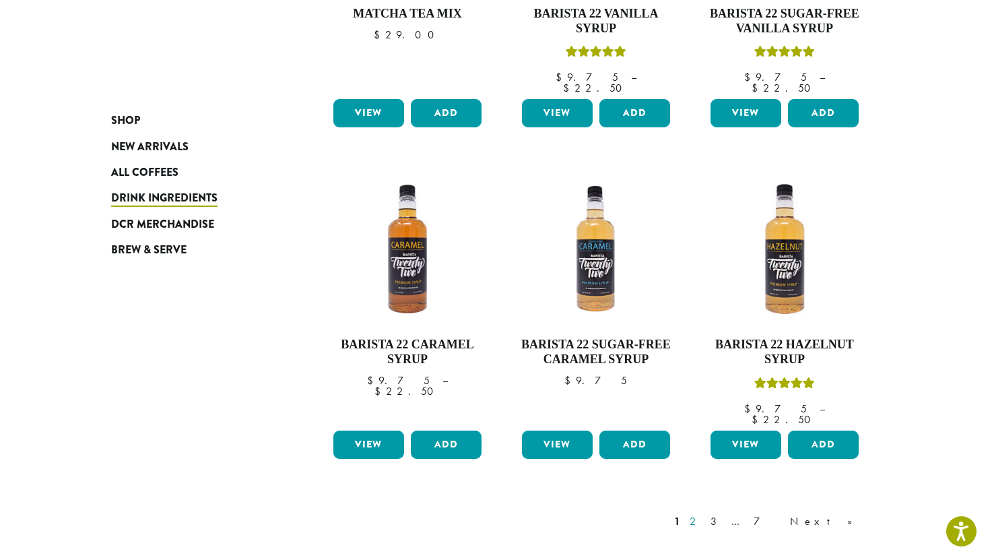
click at [704, 513] on link "2" at bounding box center [695, 521] width 17 height 16
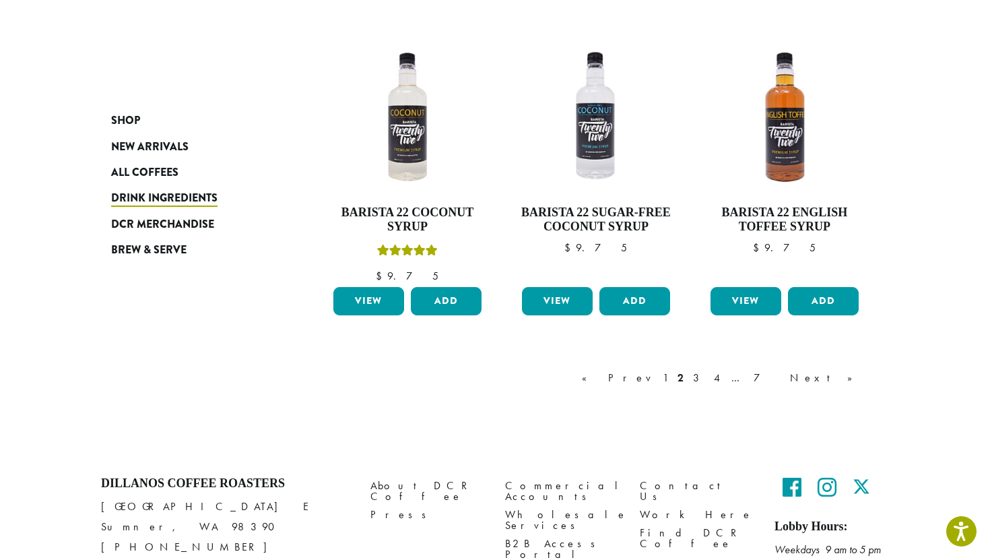
scroll to position [1131, 0]
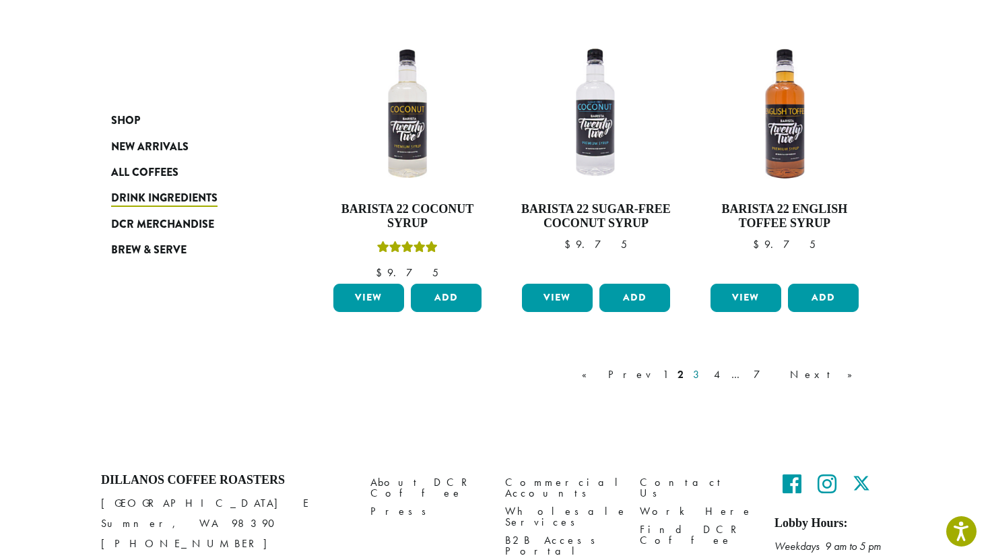
click at [707, 374] on link "3" at bounding box center [699, 375] width 17 height 16
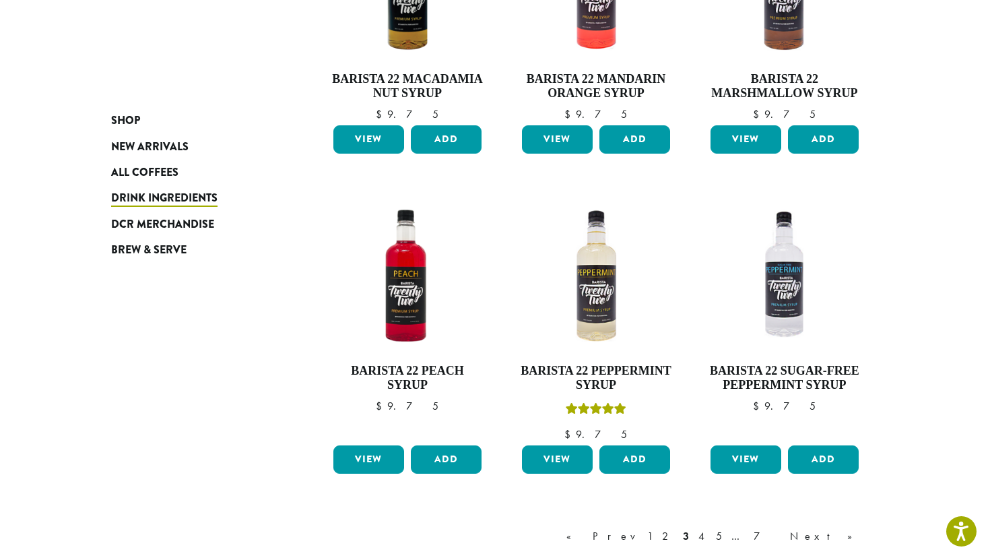
scroll to position [879, 0]
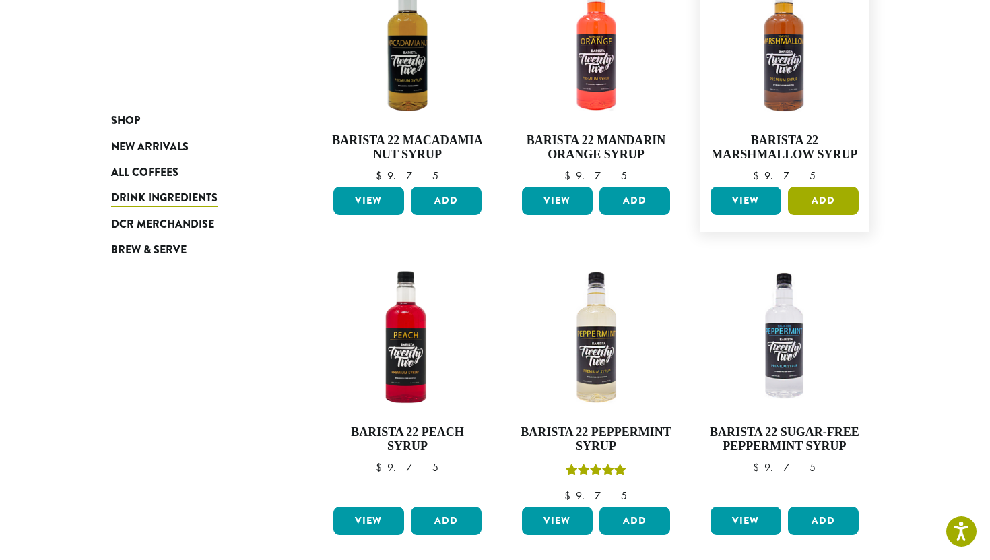
click at [826, 200] on button "Add" at bounding box center [823, 201] width 71 height 28
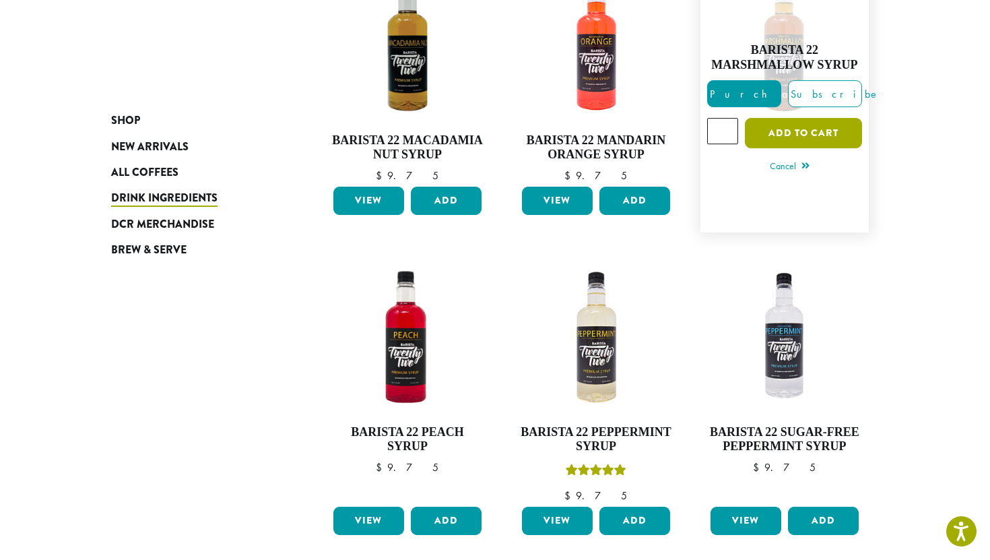
click at [822, 139] on button "Add to cart" at bounding box center [803, 133] width 117 height 30
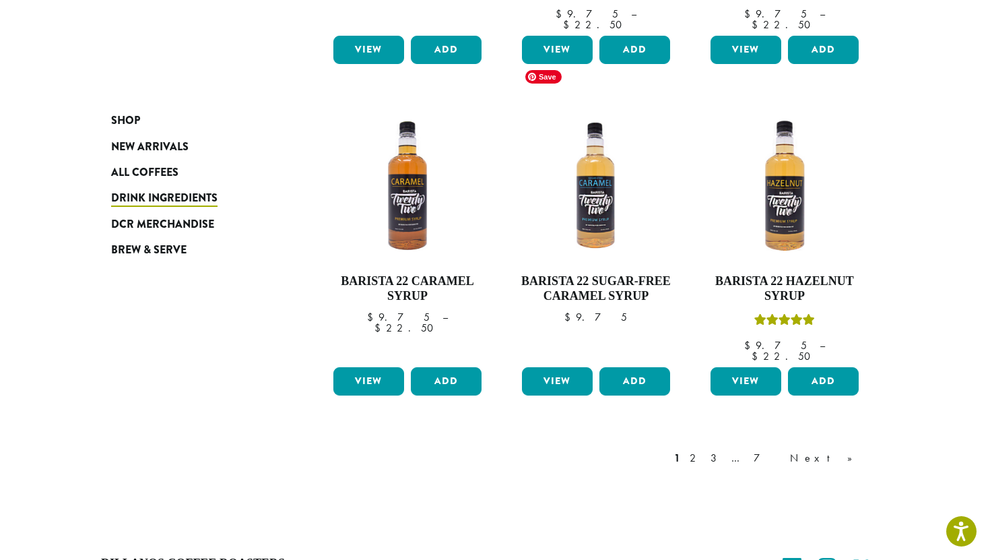
scroll to position [1238, 0]
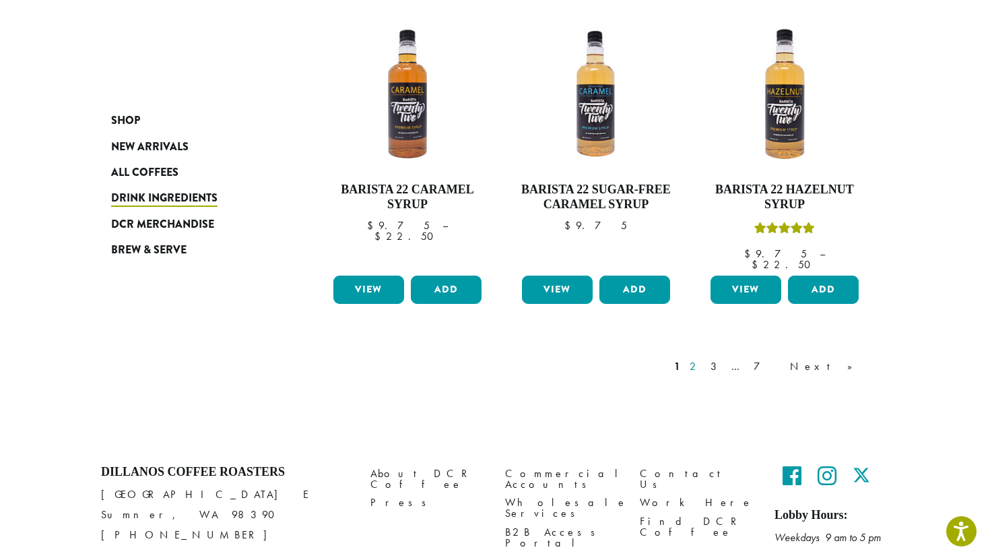
click at [704, 358] on link "2" at bounding box center [695, 366] width 17 height 16
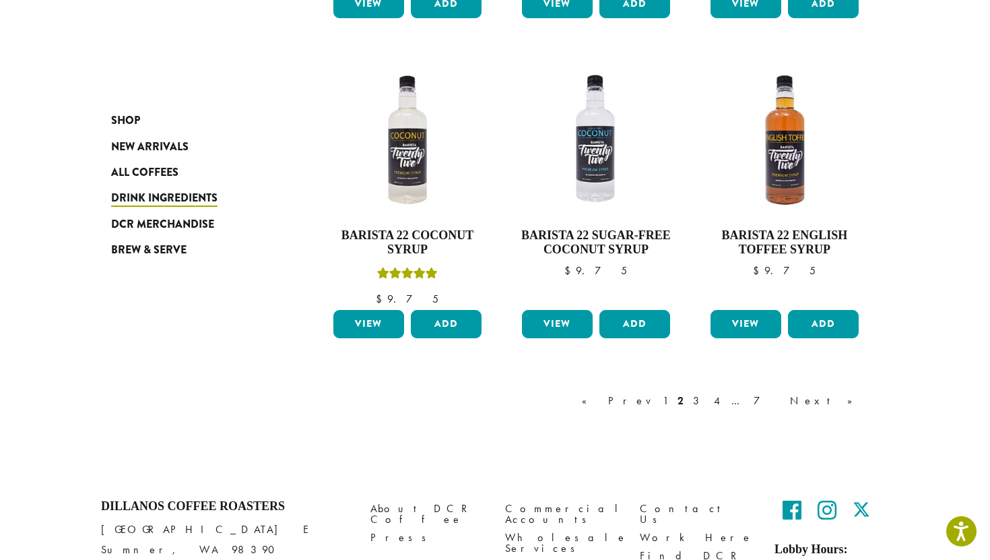
scroll to position [1106, 0]
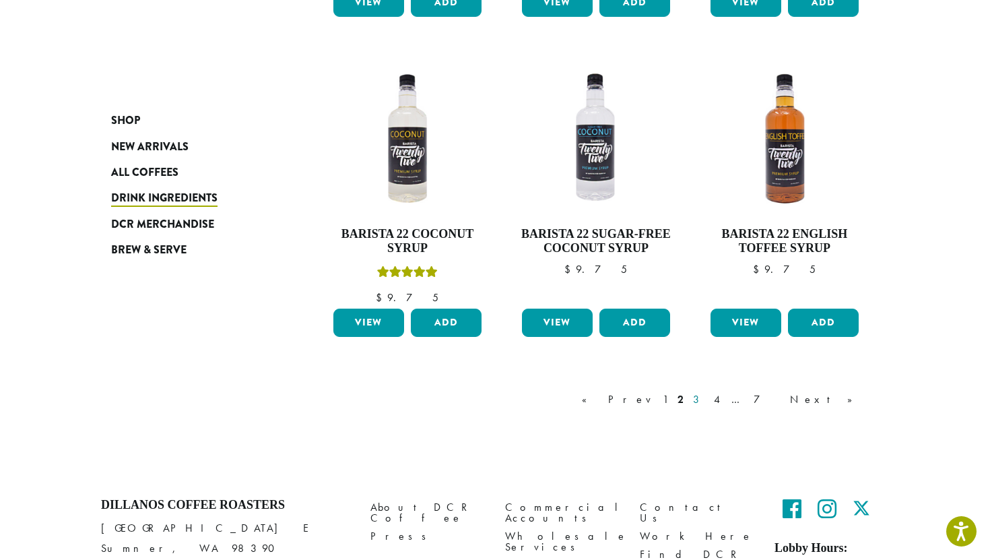
click at [707, 400] on link "3" at bounding box center [699, 399] width 17 height 16
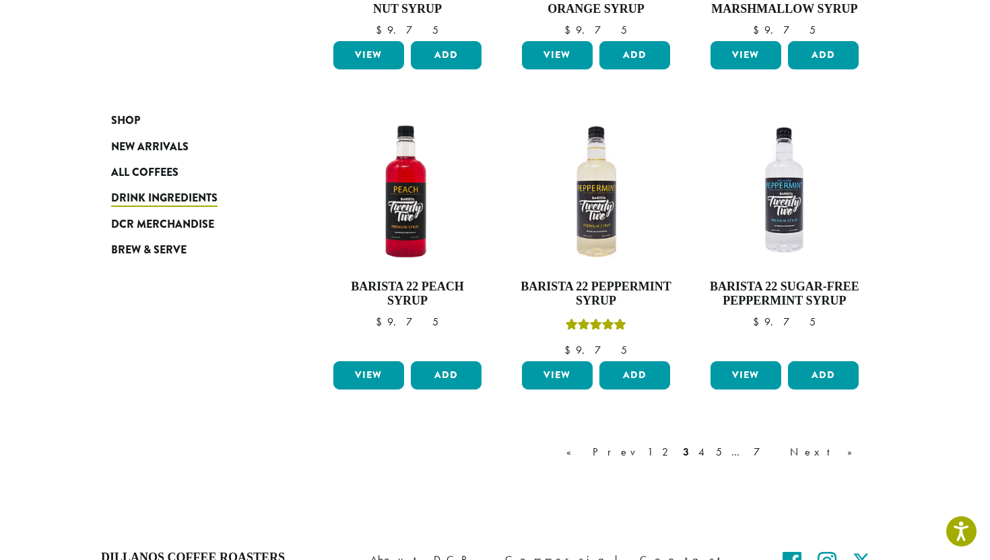
scroll to position [1038, 0]
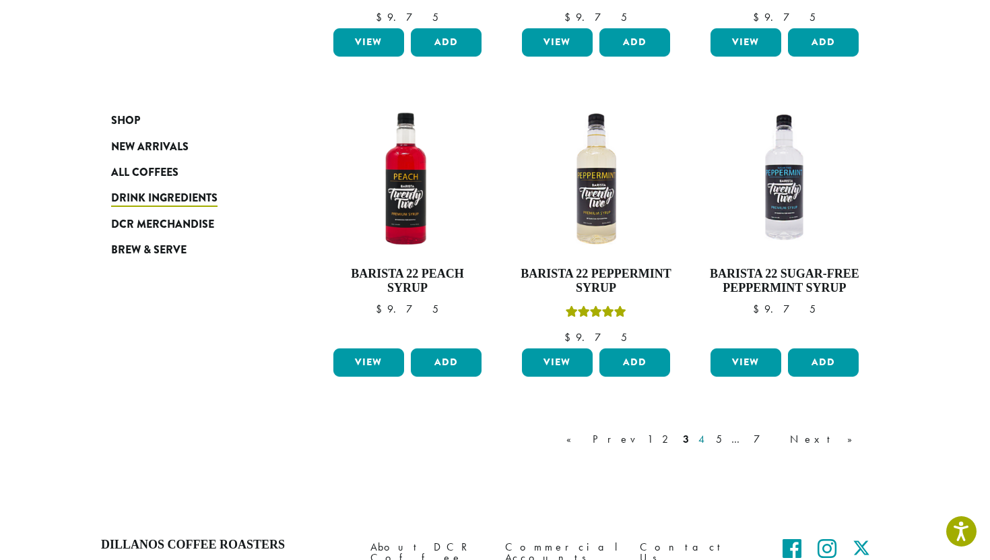
click at [709, 439] on link "4" at bounding box center [702, 439] width 13 height 16
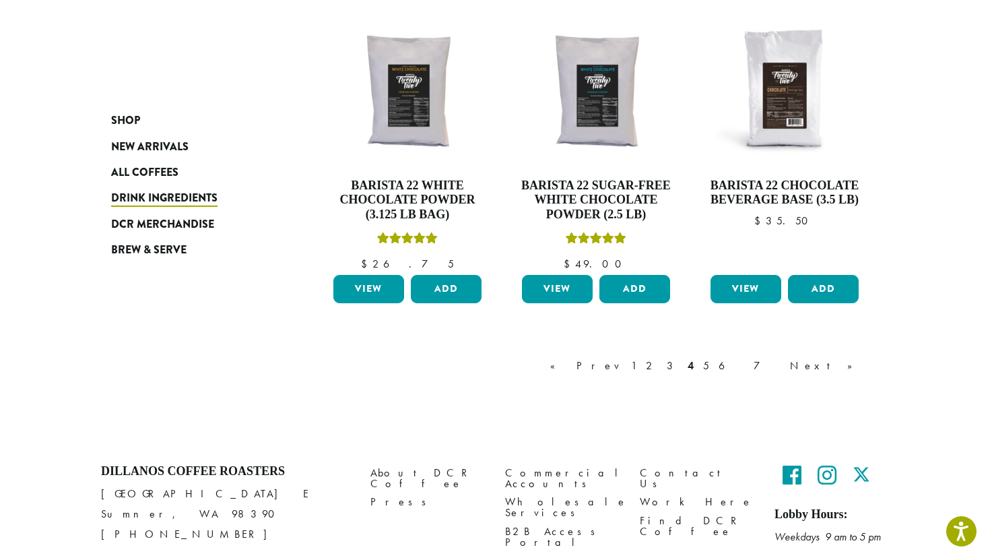
scroll to position [1130, 0]
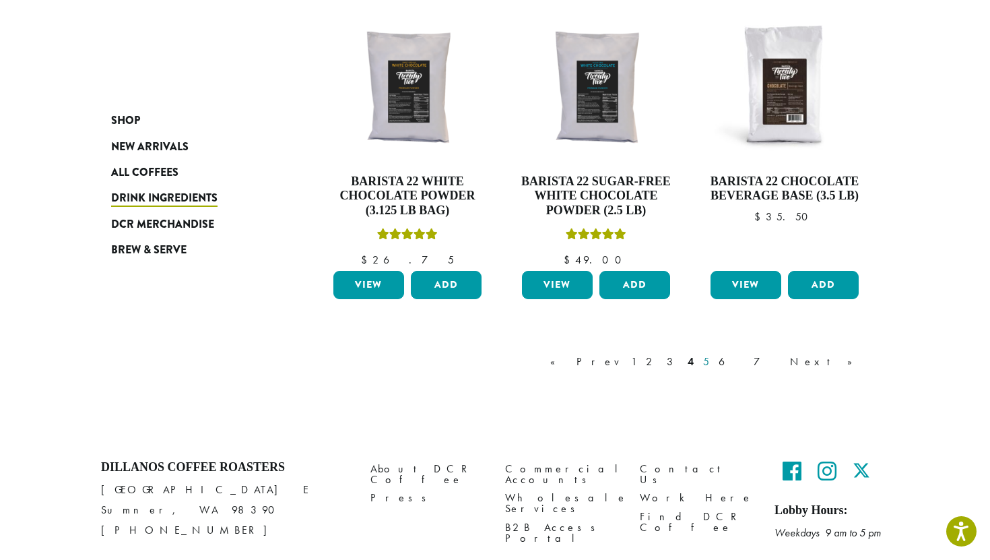
click at [712, 362] on link "5" at bounding box center [706, 362] width 11 height 16
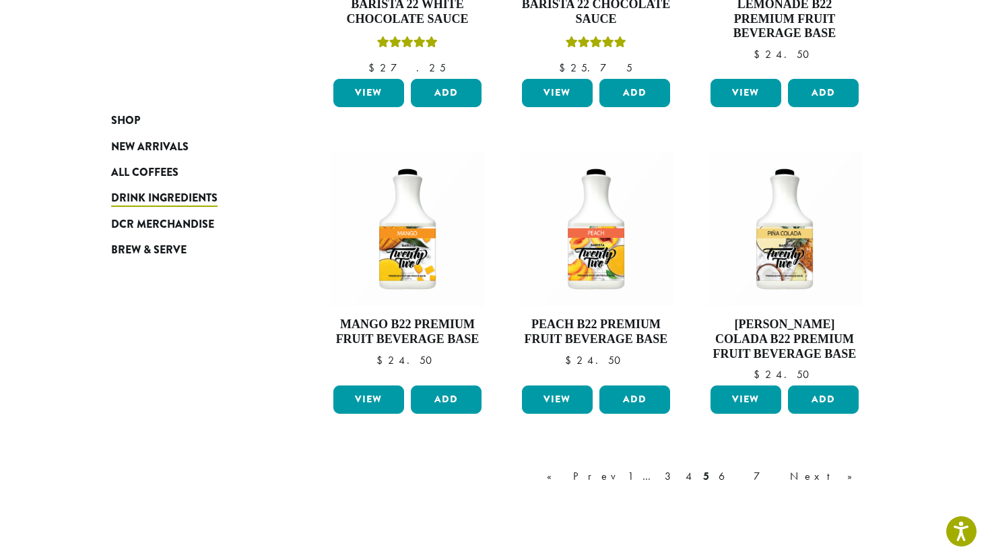
scroll to position [1078, 0]
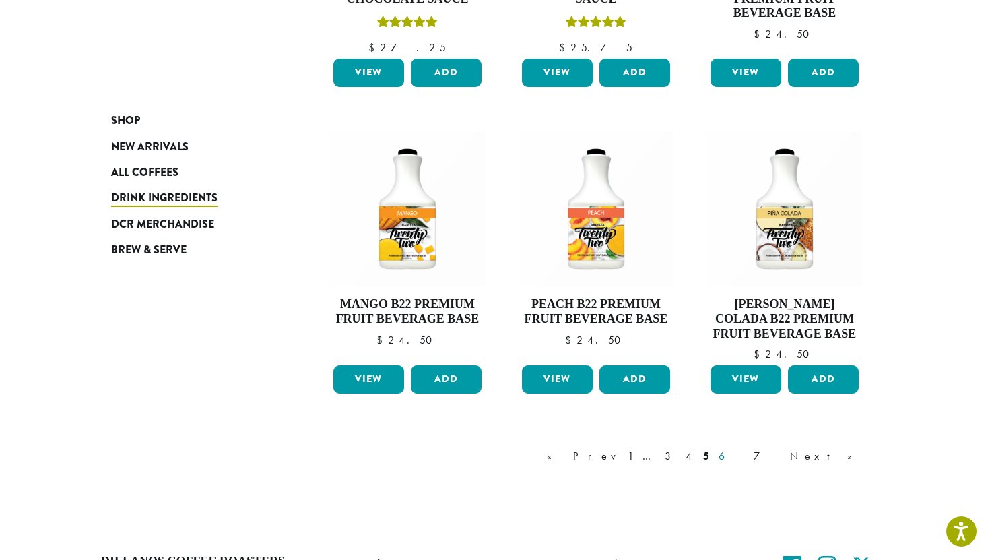
click at [747, 456] on link "6" at bounding box center [731, 456] width 31 height 16
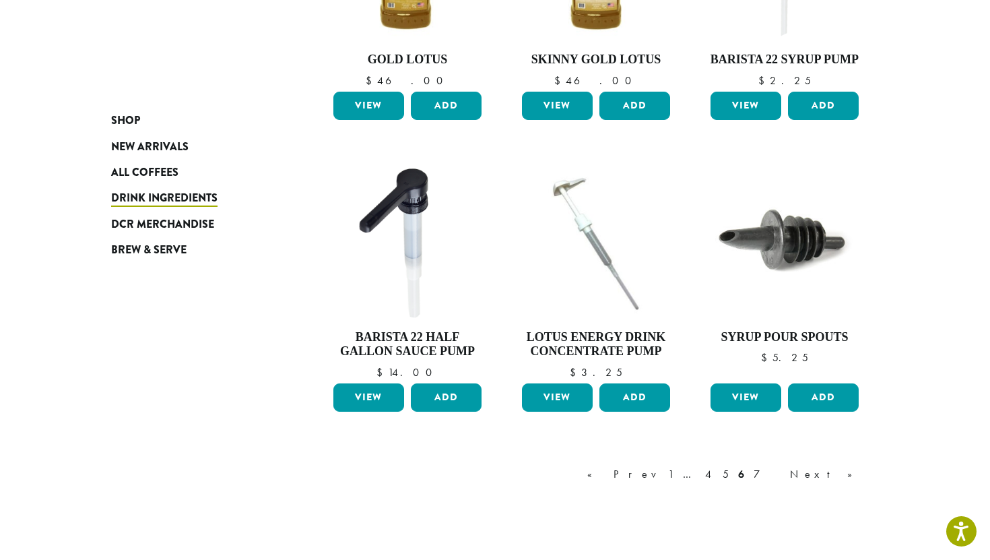
scroll to position [1044, 0]
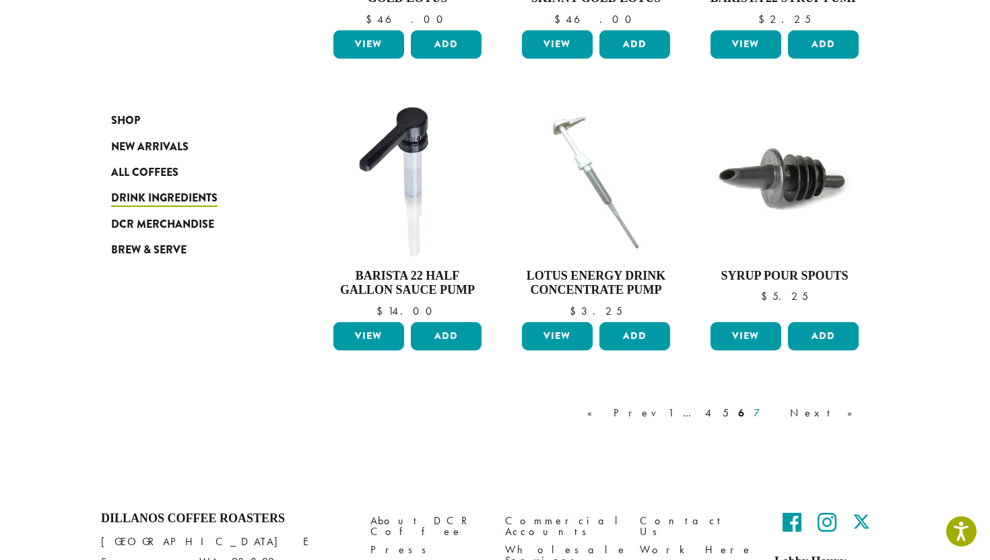
click at [784, 405] on link "7" at bounding box center [767, 413] width 32 height 16
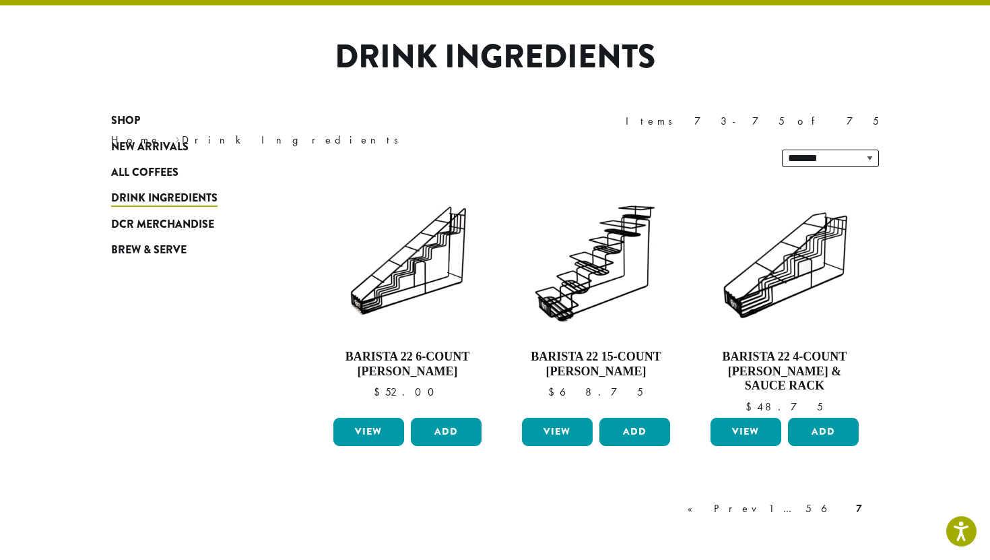
scroll to position [83, 0]
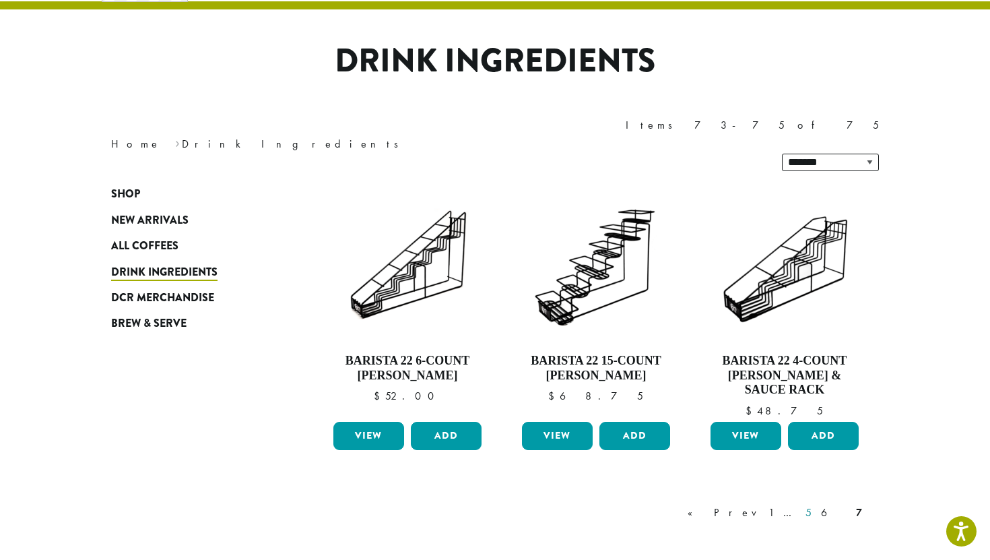
click at [815, 505] on link "5" at bounding box center [808, 513] width 11 height 16
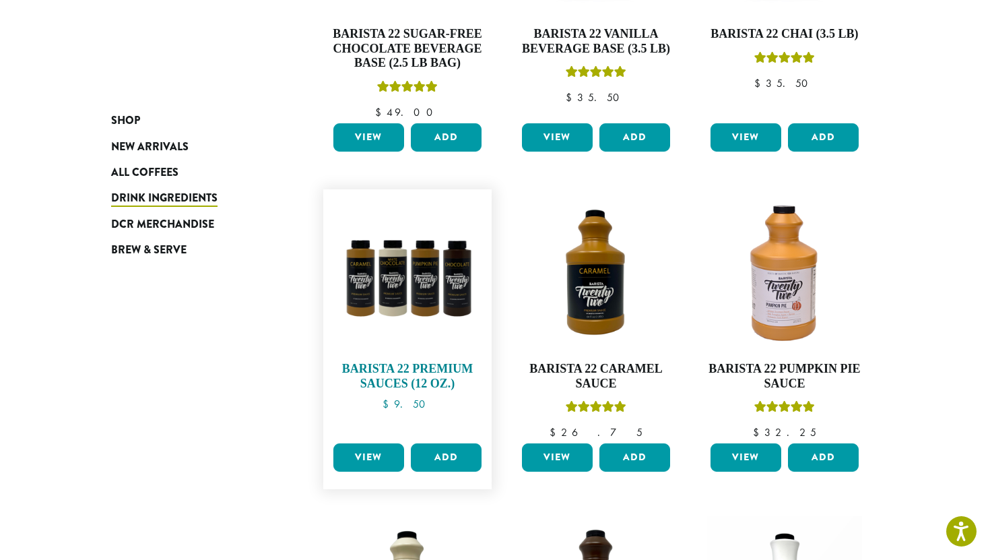
scroll to position [374, 0]
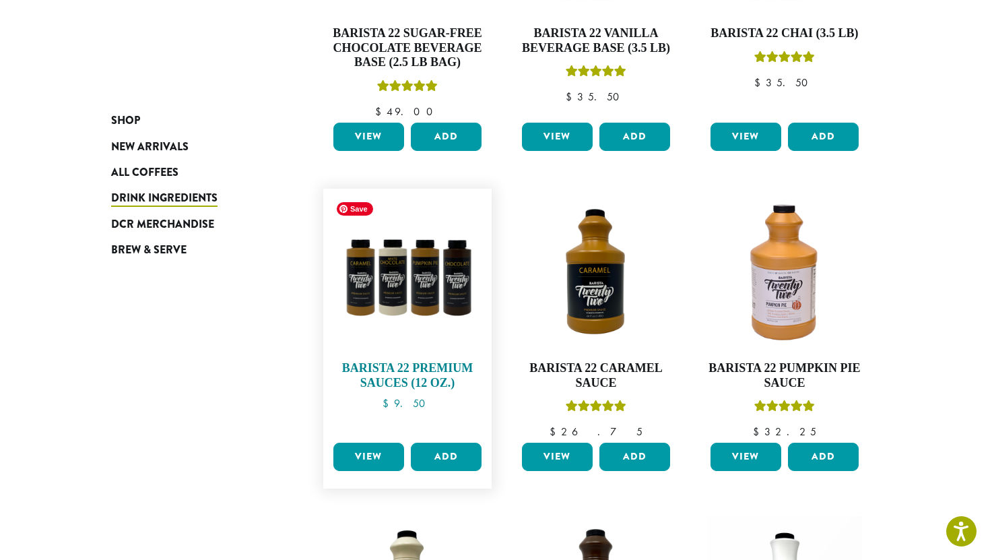
click at [422, 294] on img at bounding box center [407, 272] width 155 height 155
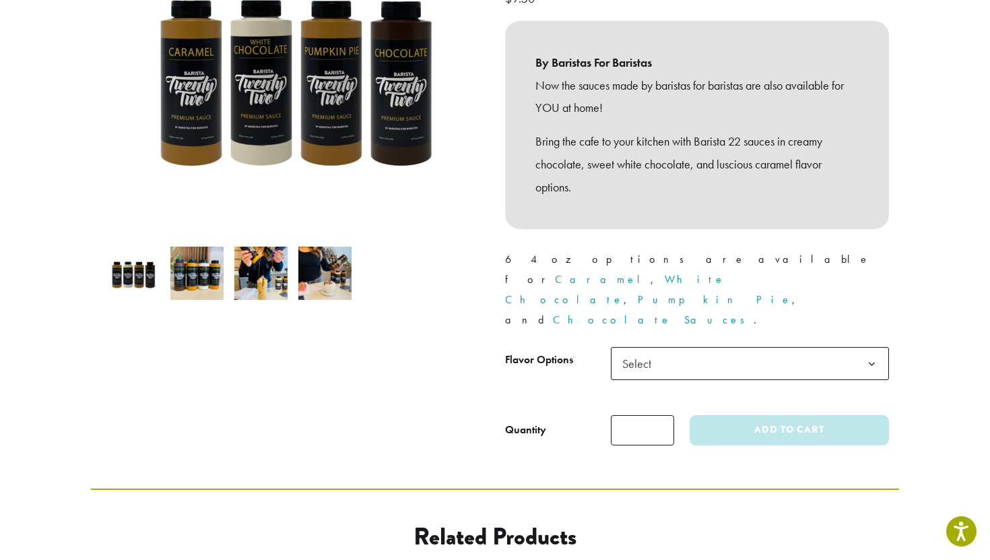
scroll to position [252, 0]
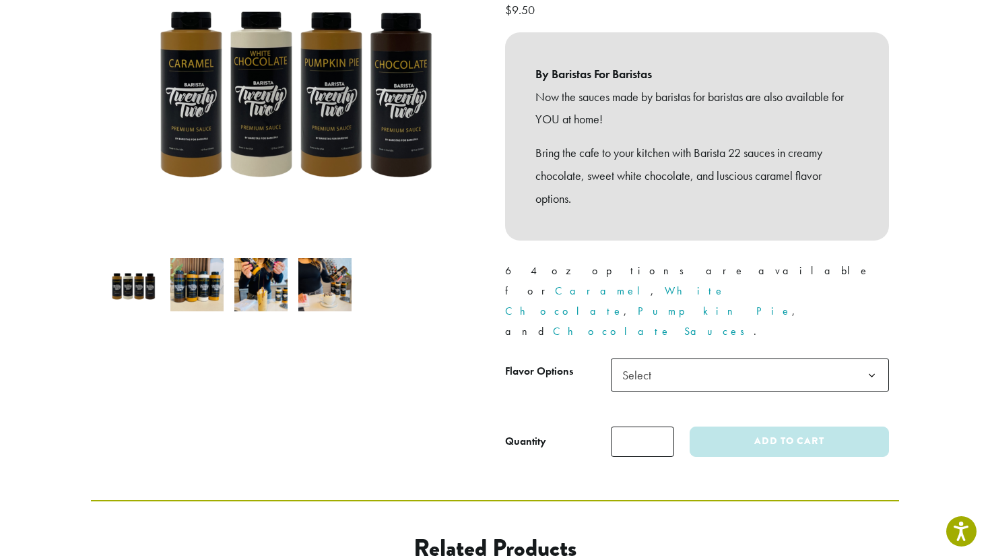
click at [257, 286] on img at bounding box center [260, 284] width 53 height 53
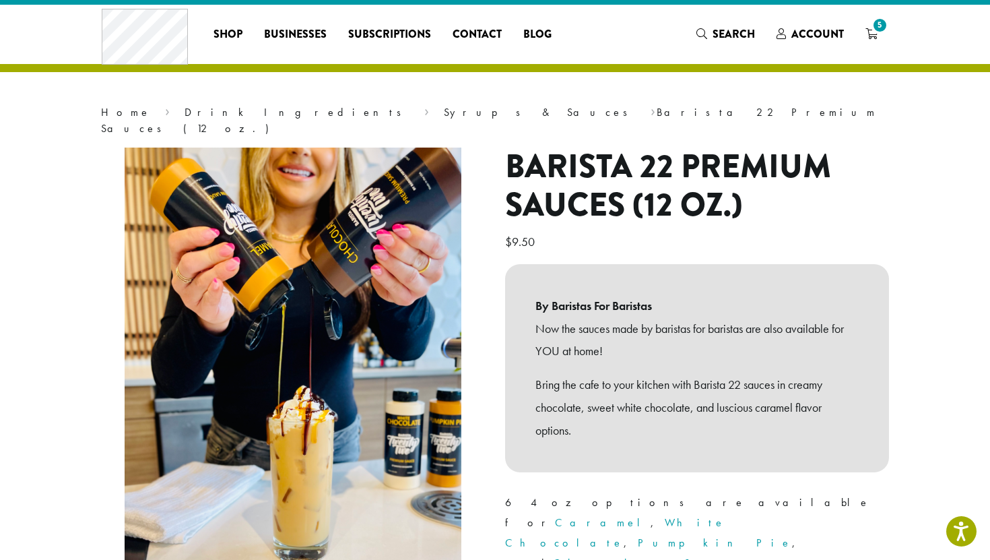
scroll to position [0, 0]
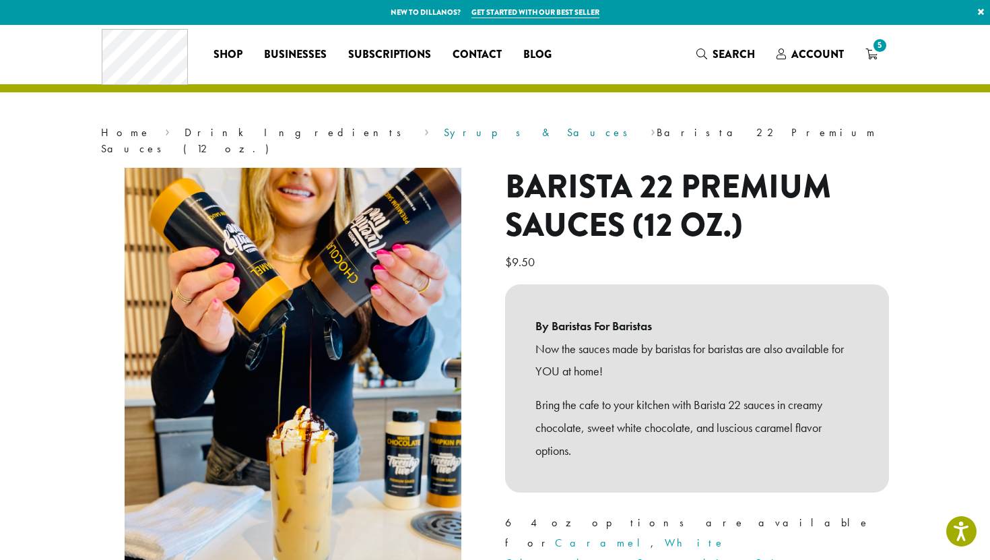
click at [444, 131] on link "Syrups & Sauces" at bounding box center [540, 132] width 193 height 14
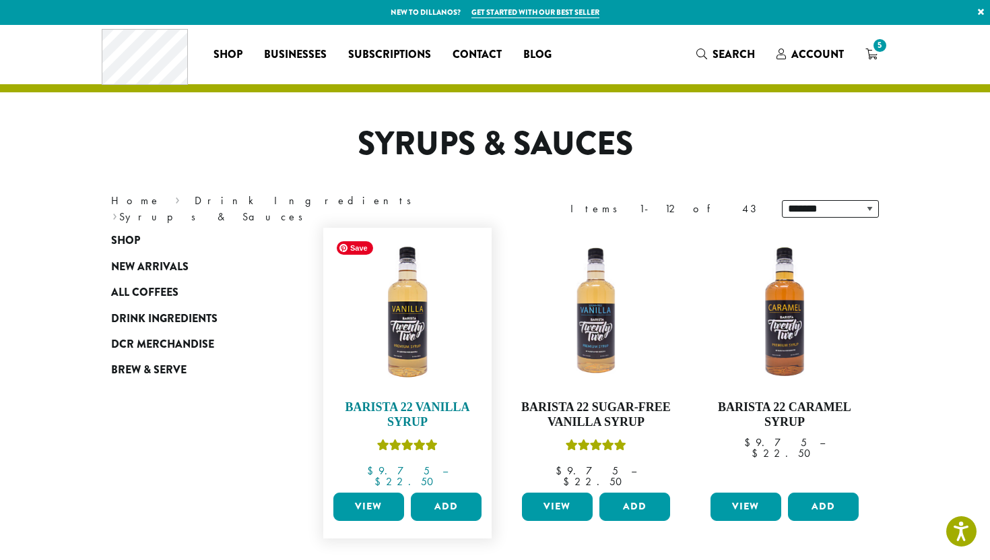
click at [416, 315] on img at bounding box center [407, 311] width 155 height 155
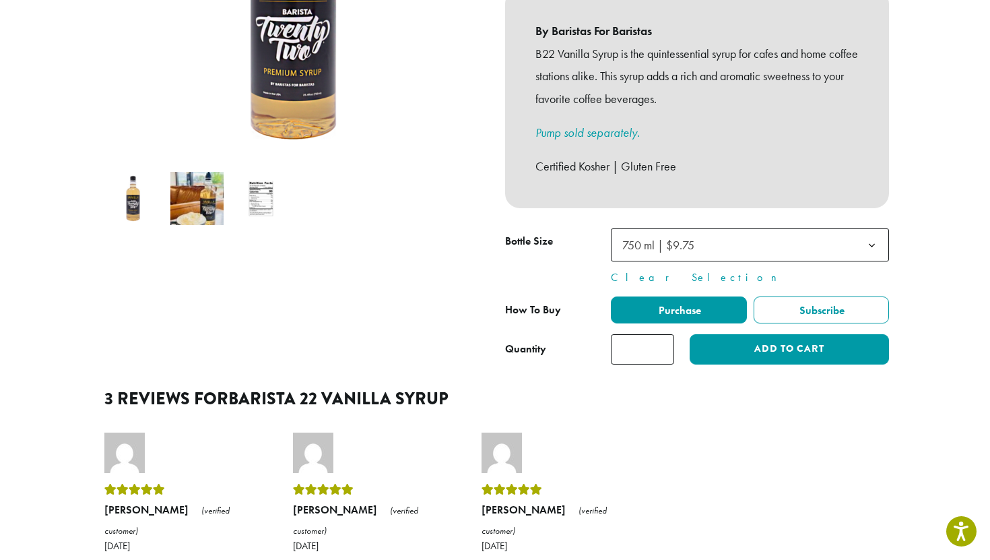
scroll to position [358, 0]
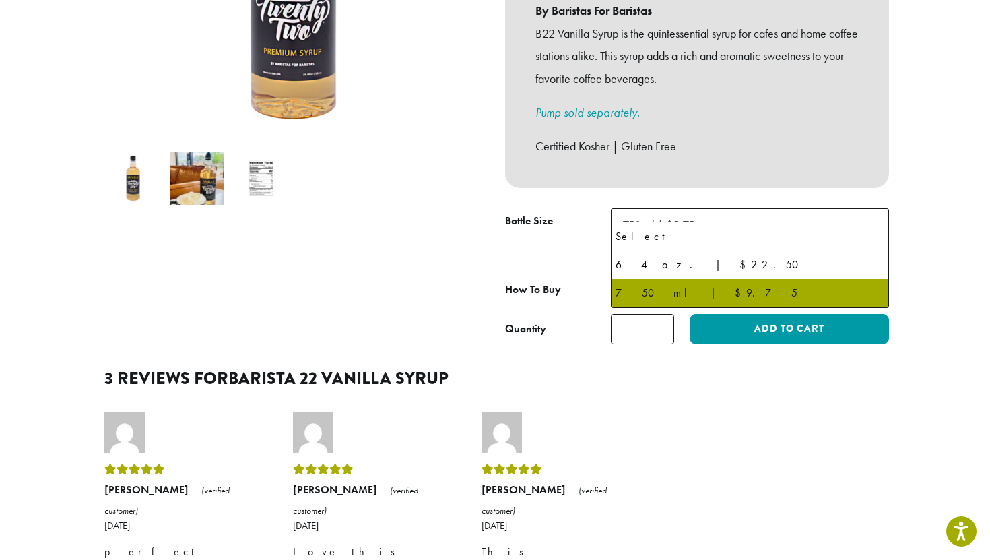
click at [708, 221] on span "750 ml | $9.75" at bounding box center [662, 225] width 91 height 26
click at [542, 230] on th "Bottle Size" at bounding box center [558, 236] width 106 height 57
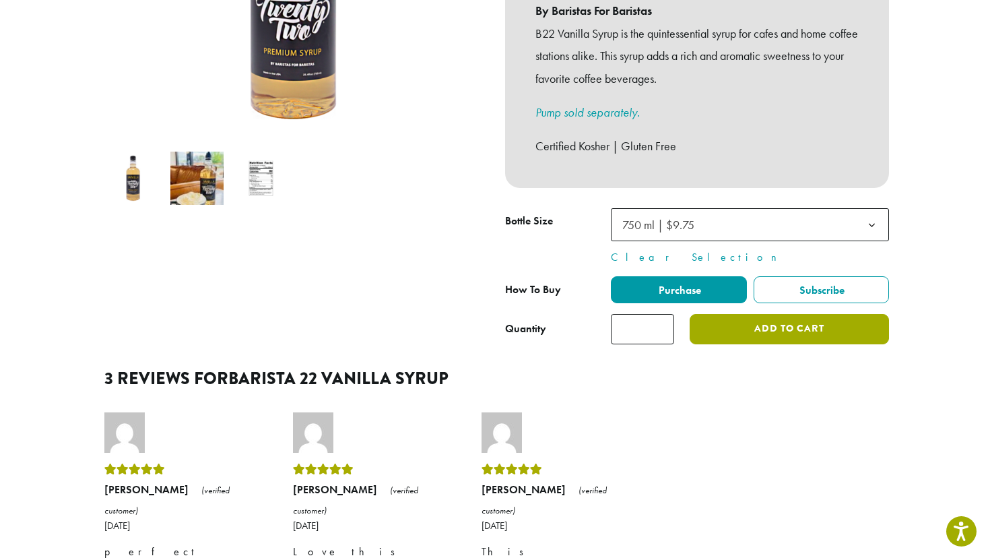
click at [758, 321] on button "Add to cart" at bounding box center [789, 329] width 199 height 30
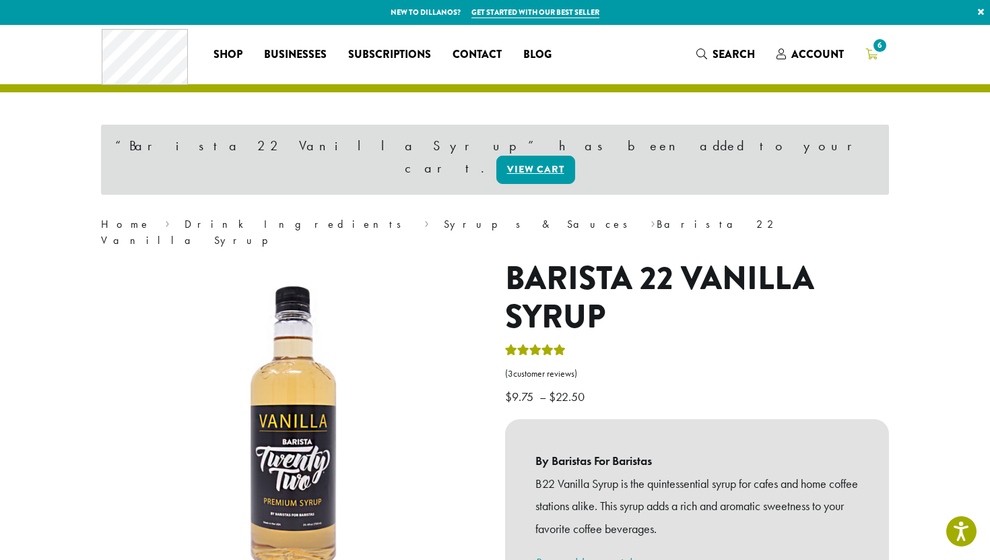
click at [879, 55] on link "6" at bounding box center [872, 54] width 34 height 22
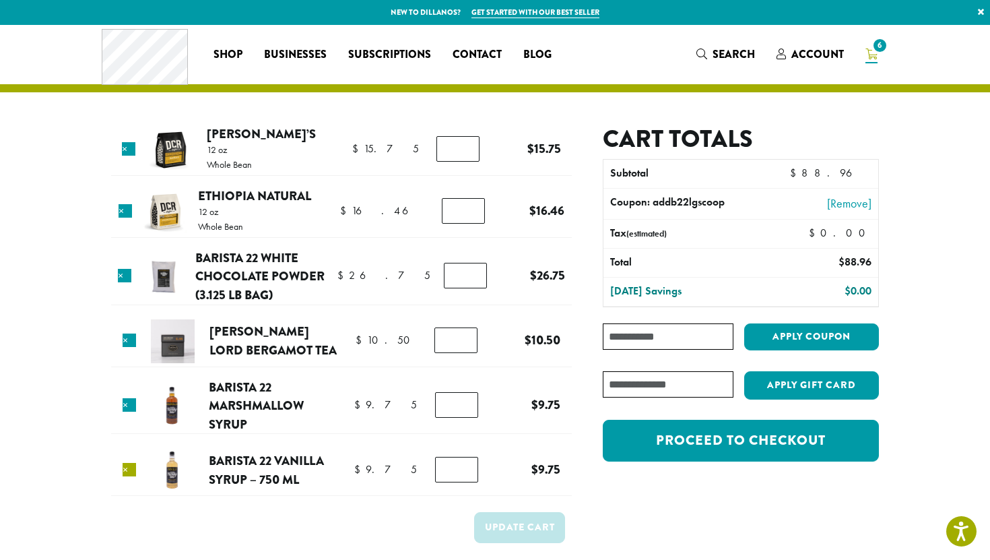
click at [132, 469] on link "×" at bounding box center [129, 469] width 13 height 13
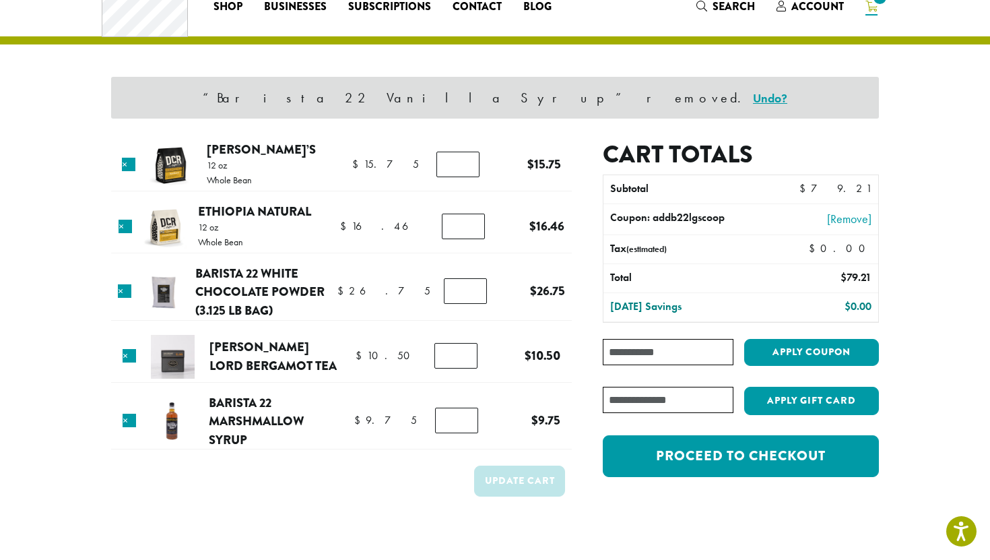
scroll to position [57, 0]
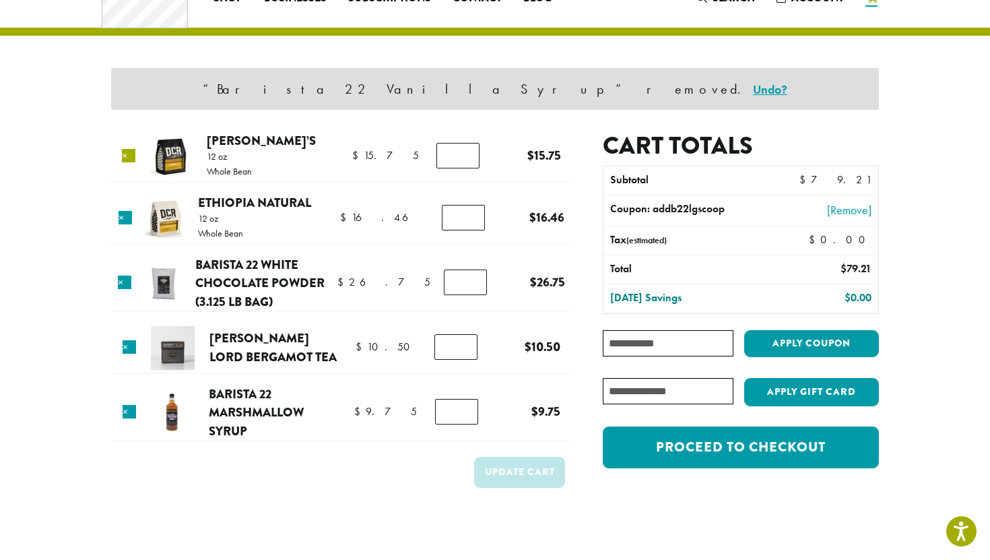
click at [132, 156] on link "×" at bounding box center [128, 155] width 13 height 13
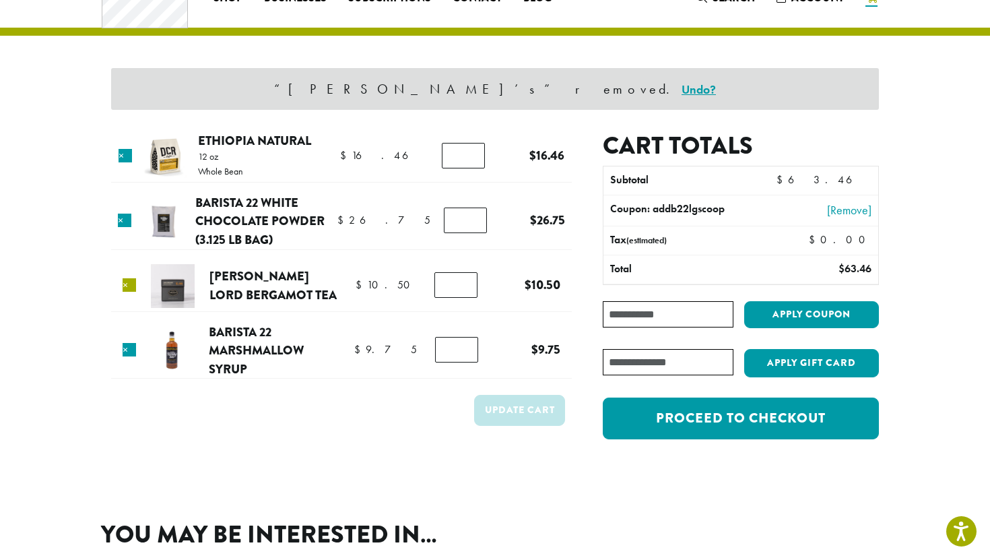
click at [129, 288] on link "×" at bounding box center [129, 284] width 13 height 13
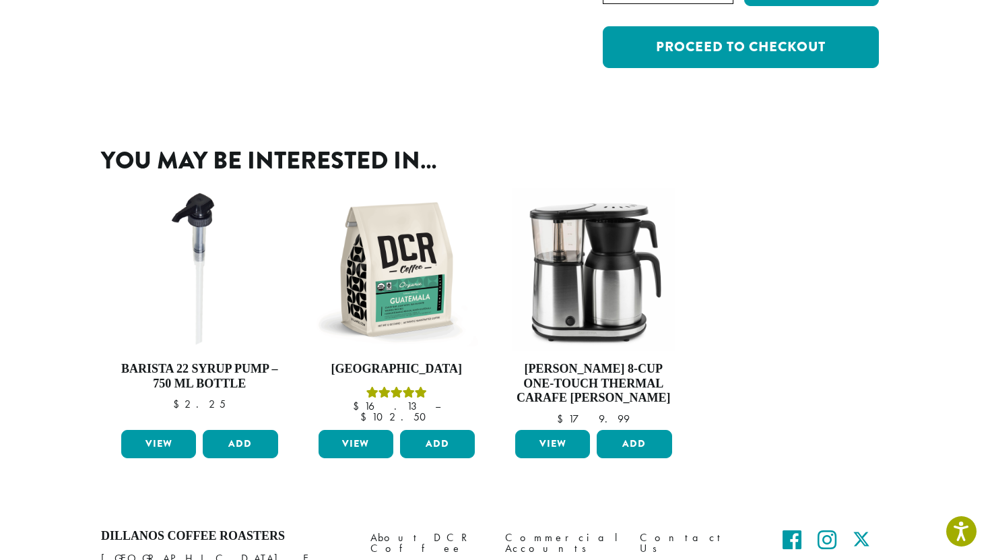
scroll to position [0, 0]
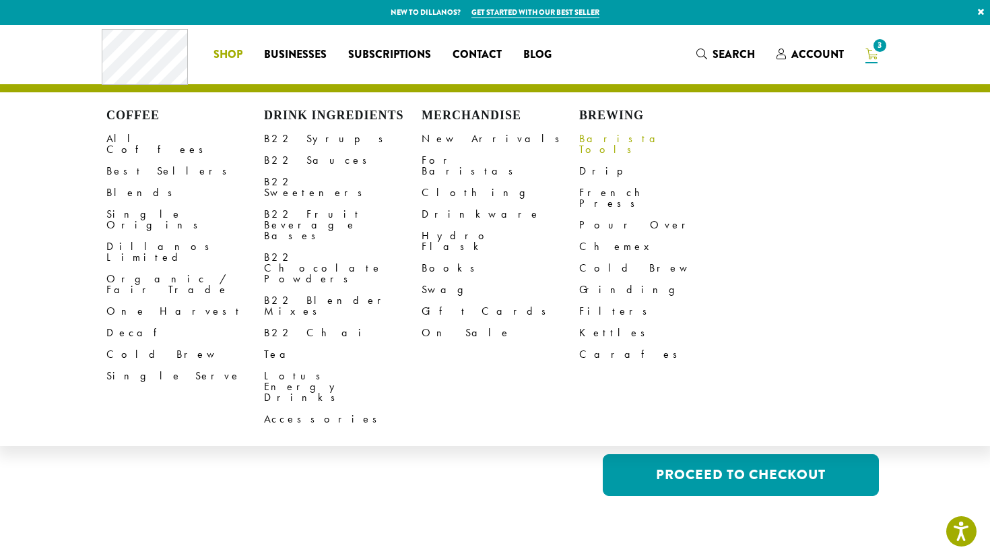
click at [604, 138] on link "Barista Tools" at bounding box center [658, 144] width 158 height 32
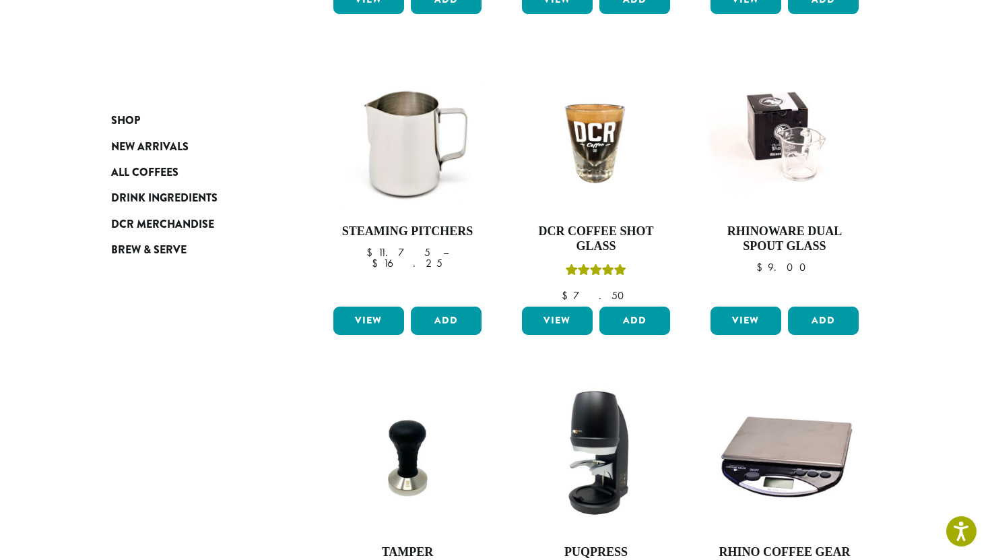
scroll to position [466, 0]
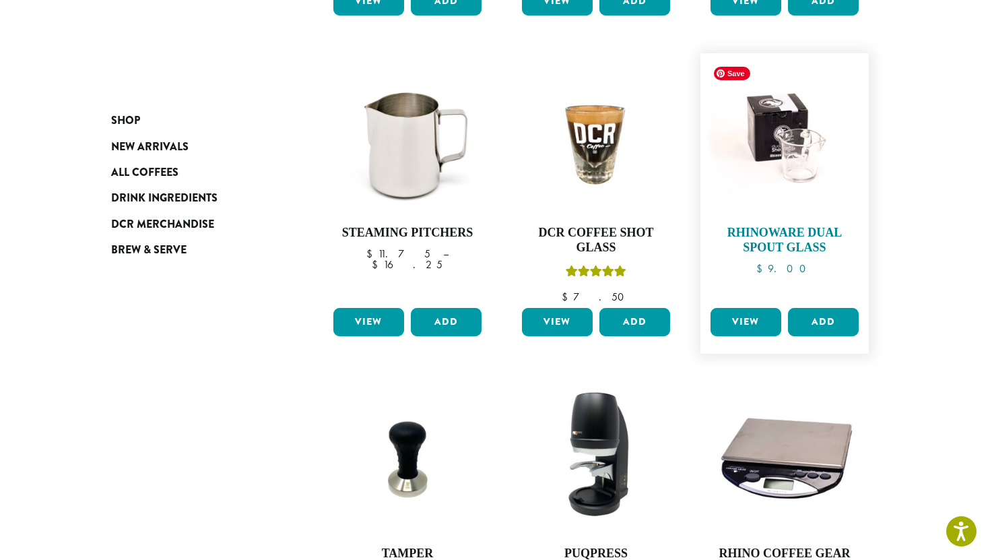
click at [821, 143] on img at bounding box center [784, 137] width 155 height 155
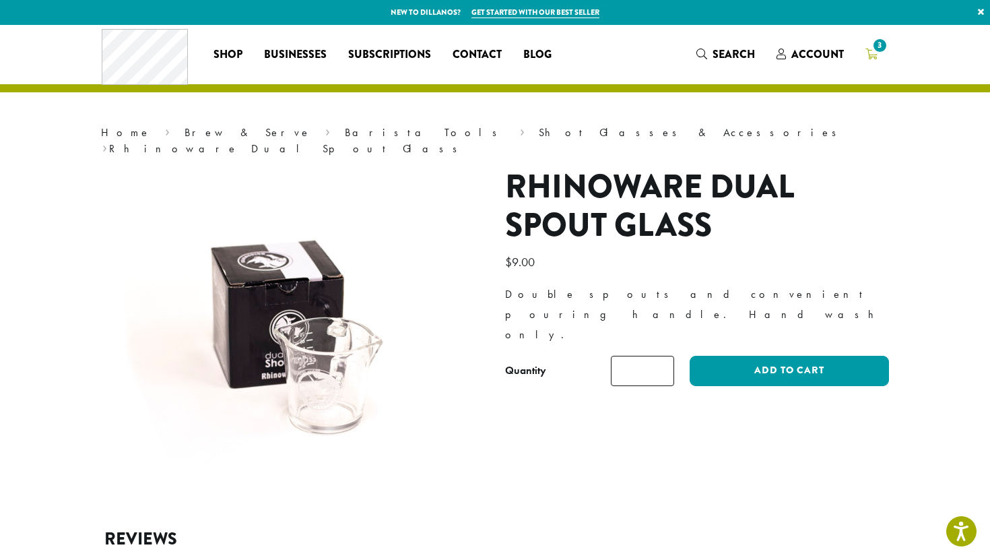
click at [877, 53] on span "3" at bounding box center [880, 45] width 18 height 18
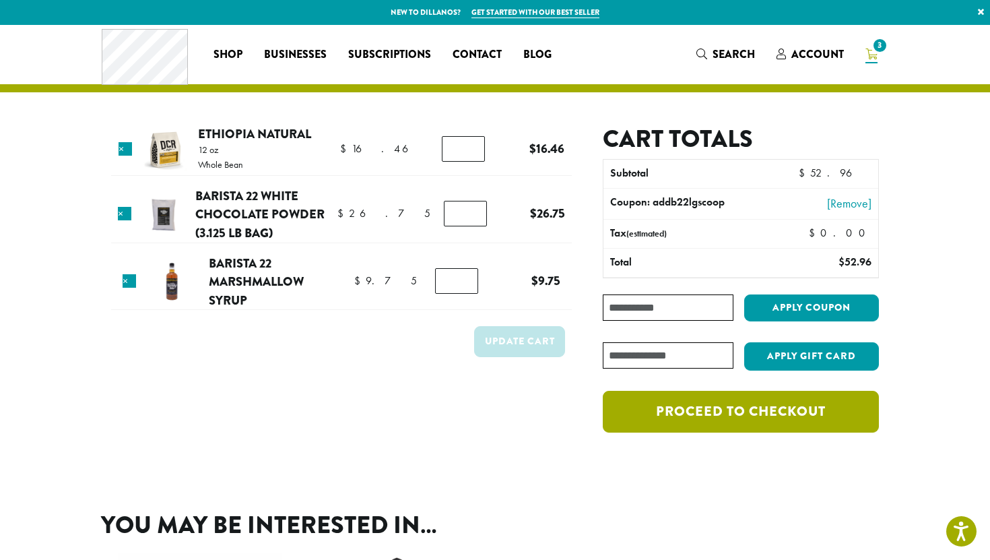
click at [737, 416] on link "Proceed to checkout" at bounding box center [741, 412] width 276 height 42
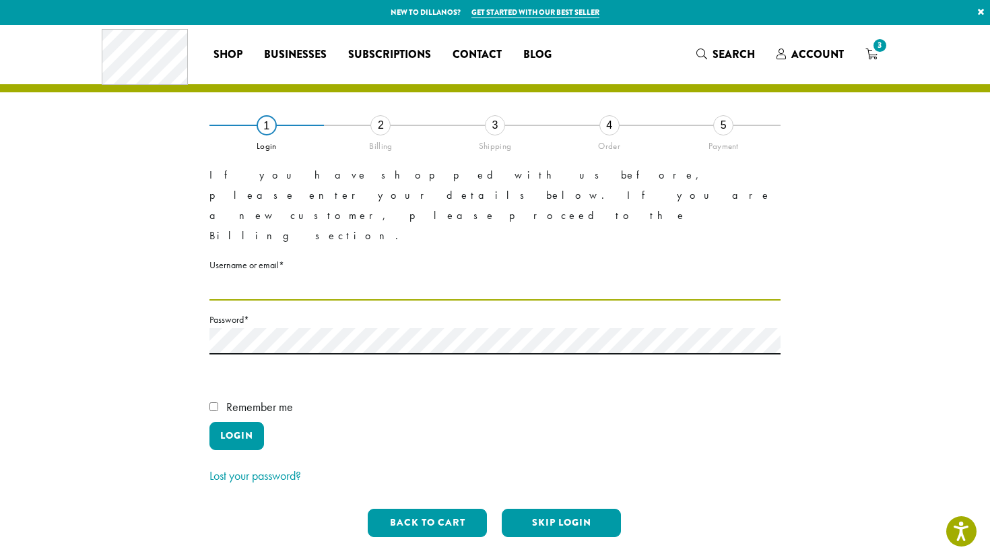
click at [304, 274] on input "Username or email * Required" at bounding box center [495, 287] width 571 height 26
type input "**********"
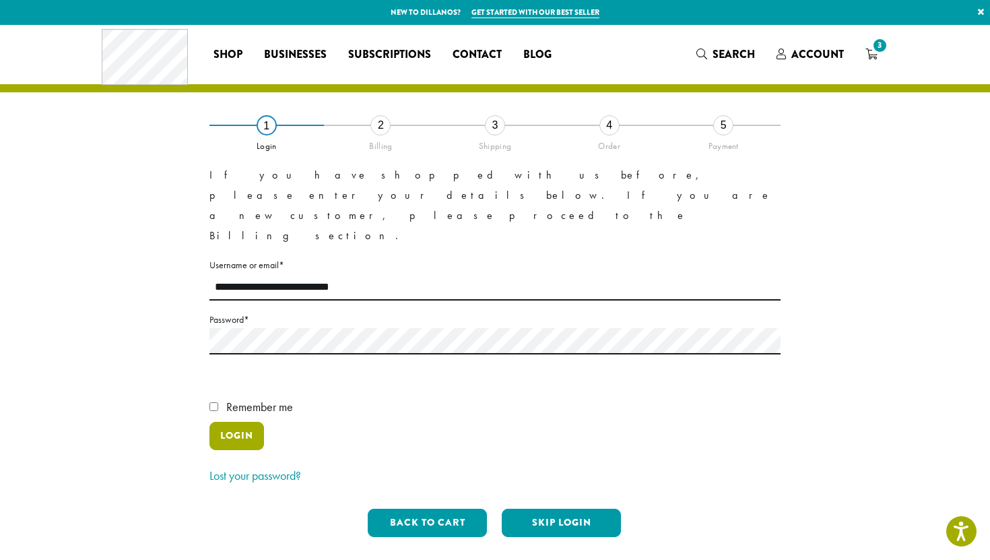
click at [250, 422] on button "Login" at bounding box center [237, 436] width 55 height 28
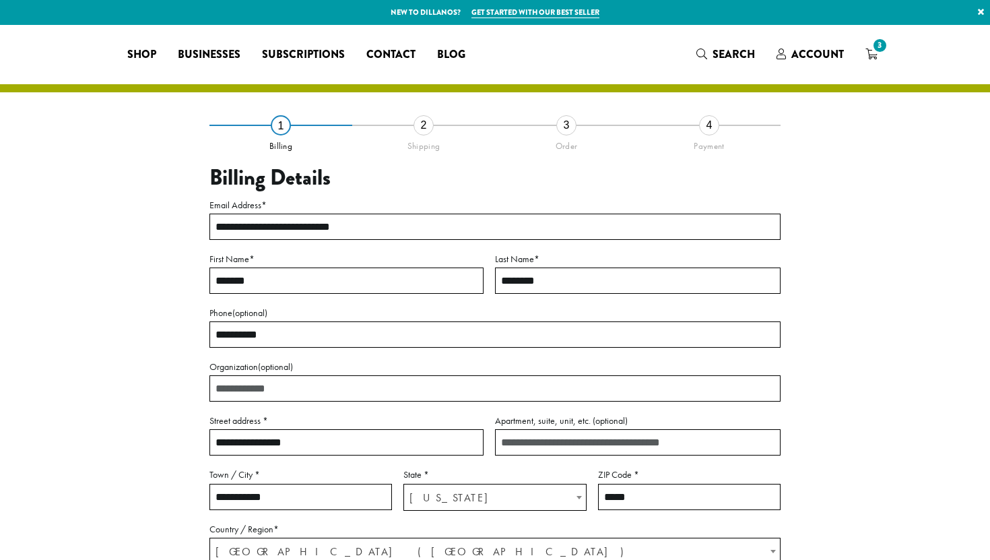
select select "**"
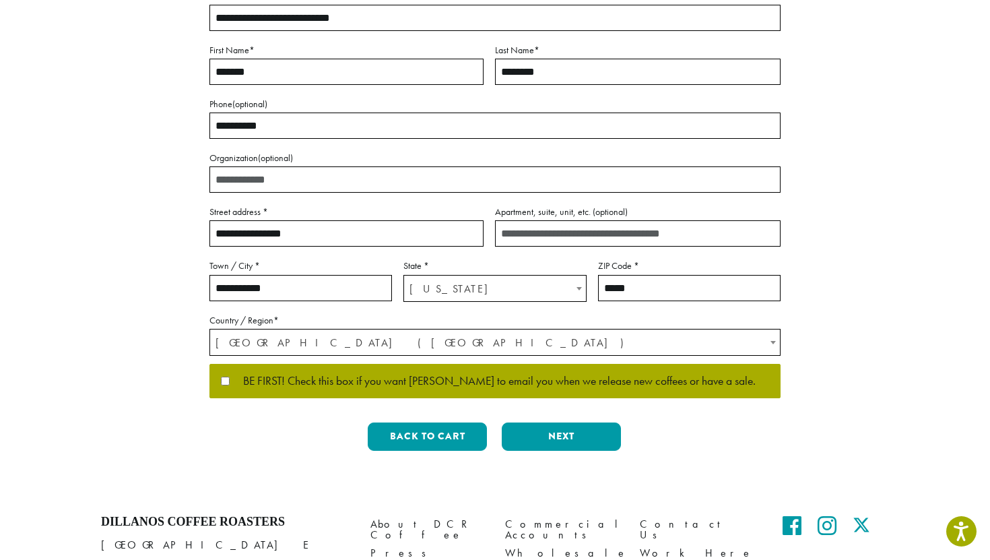
scroll to position [239, 0]
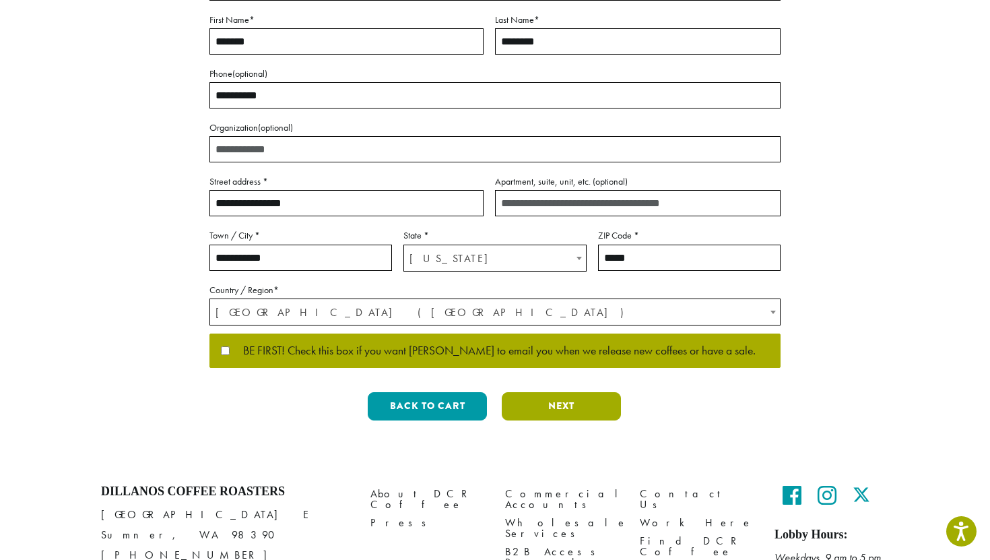
click at [555, 412] on button "Next" at bounding box center [561, 406] width 119 height 28
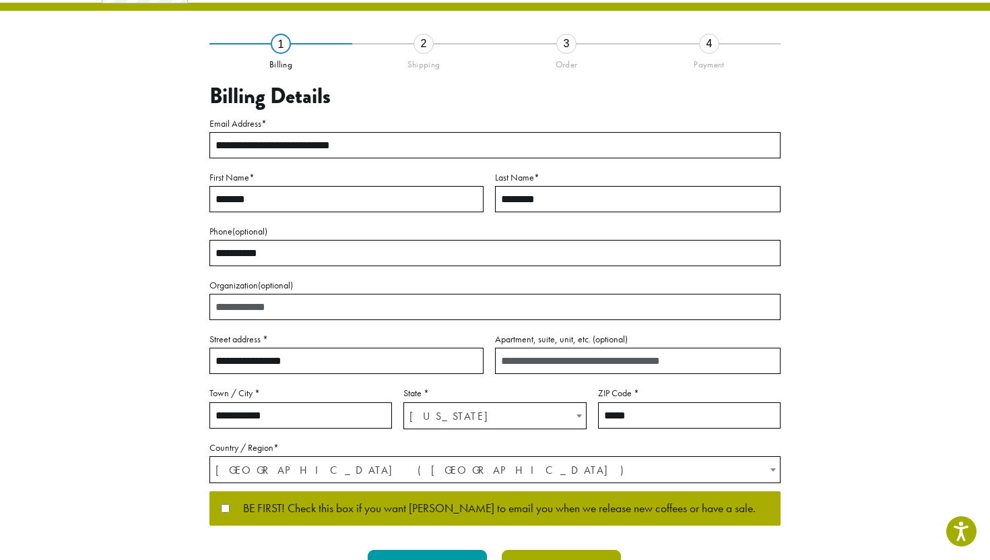
scroll to position [9, 0]
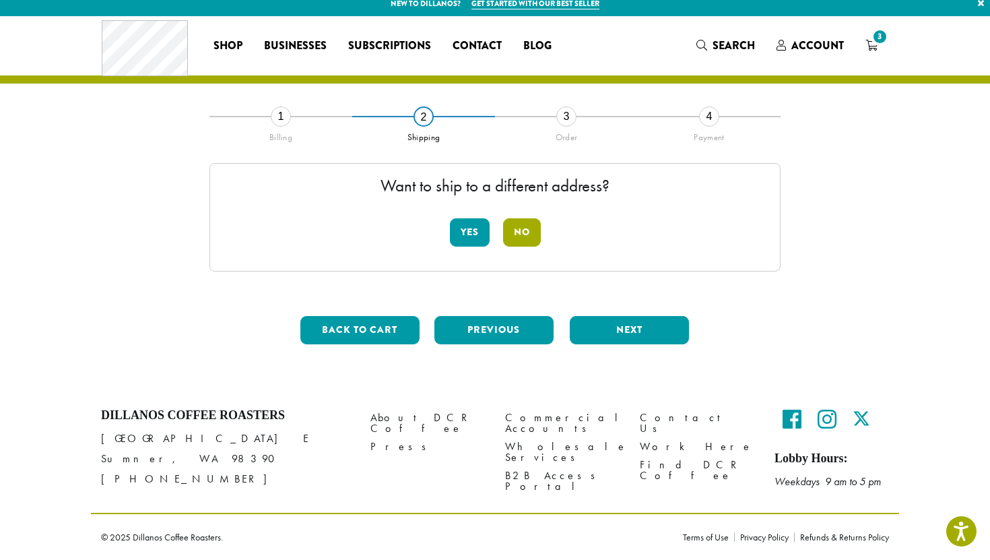
click at [517, 230] on button "No" at bounding box center [522, 232] width 38 height 28
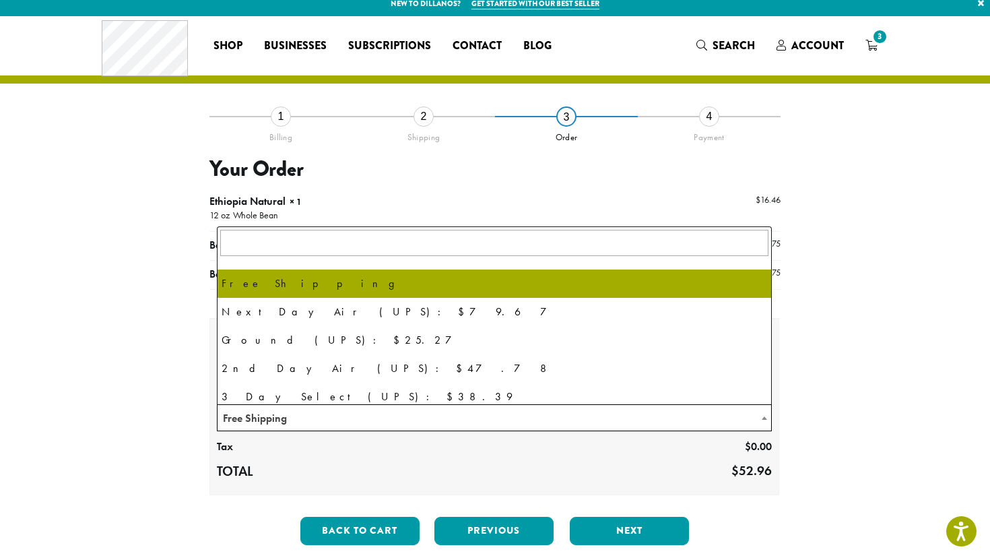
click at [311, 418] on span "Free Shipping" at bounding box center [495, 418] width 554 height 26
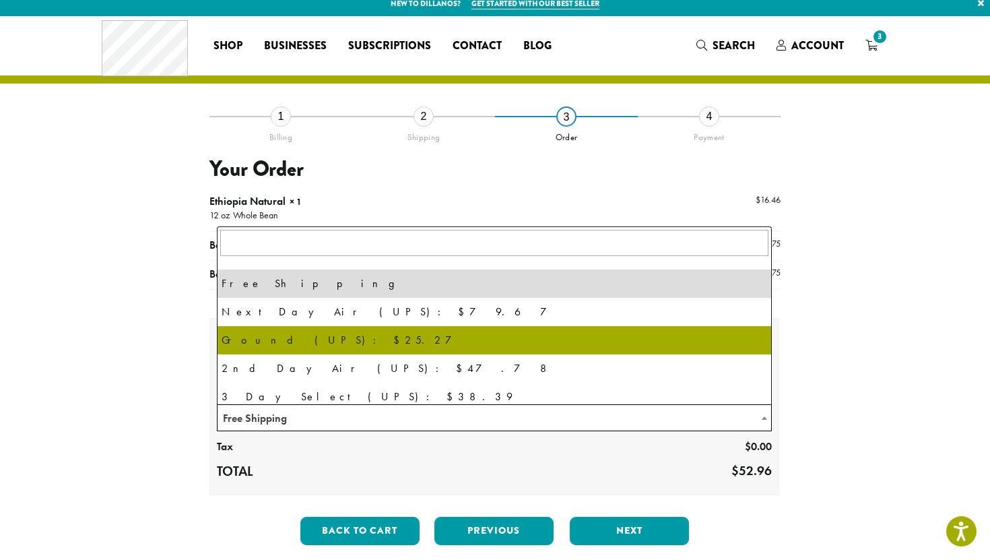
scroll to position [92, 0]
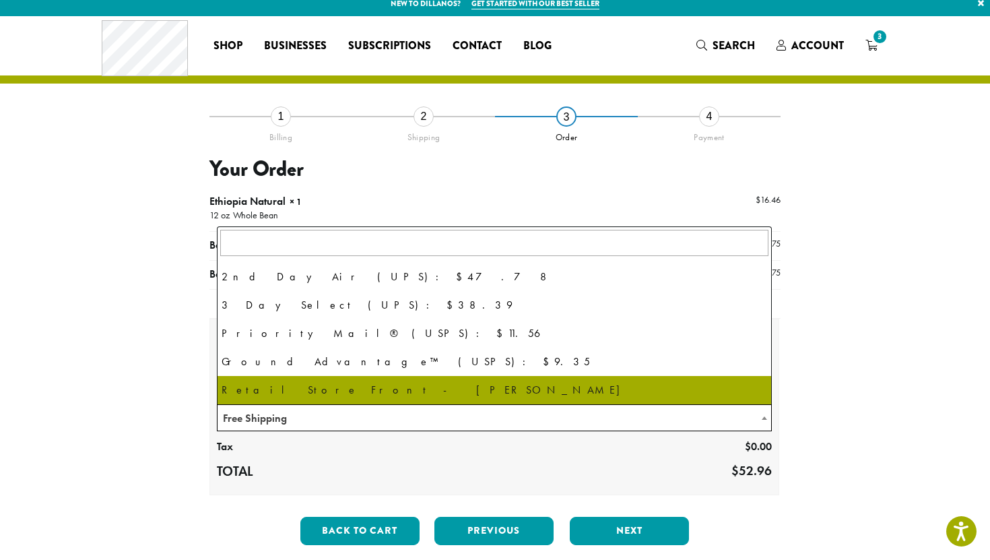
select select "**********"
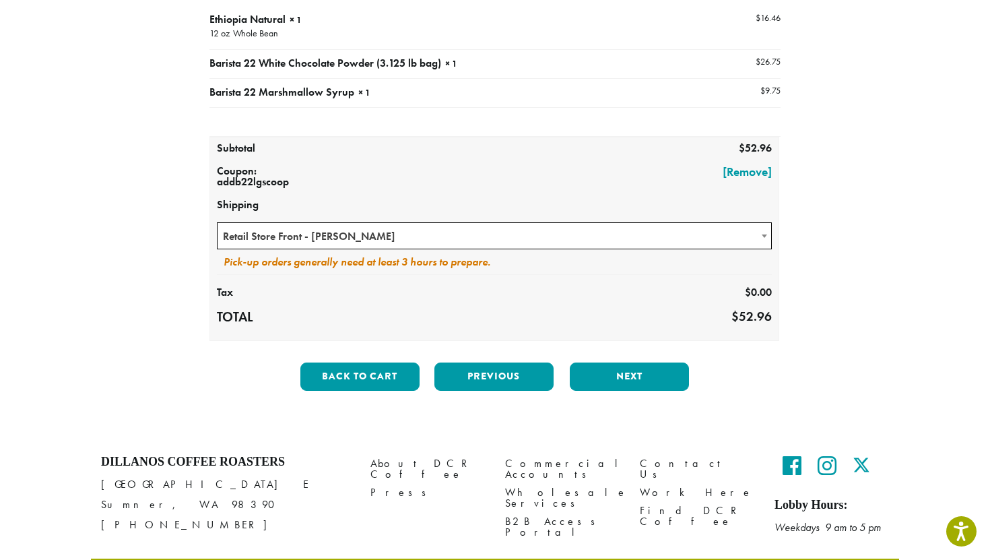
scroll to position [236, 0]
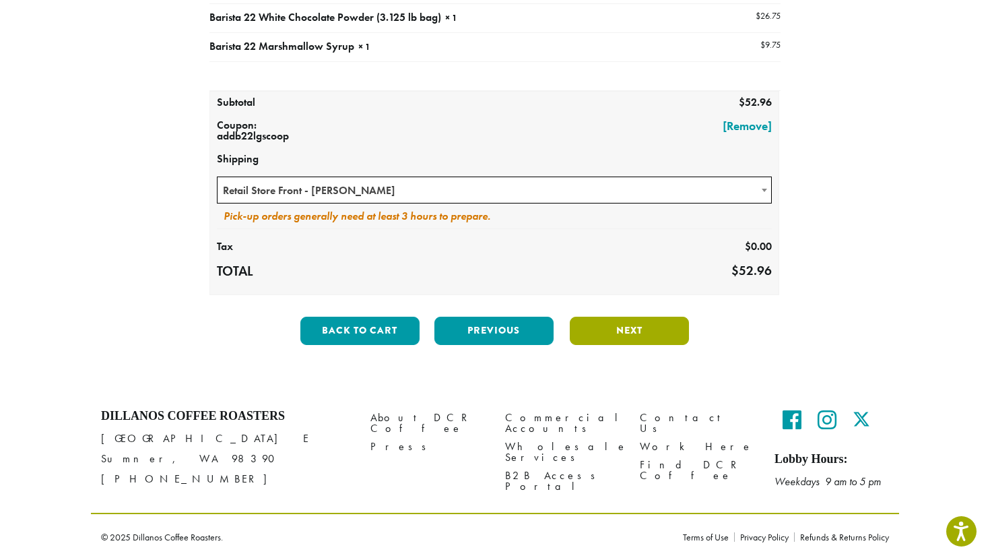
click at [634, 328] on button "Next" at bounding box center [629, 331] width 119 height 28
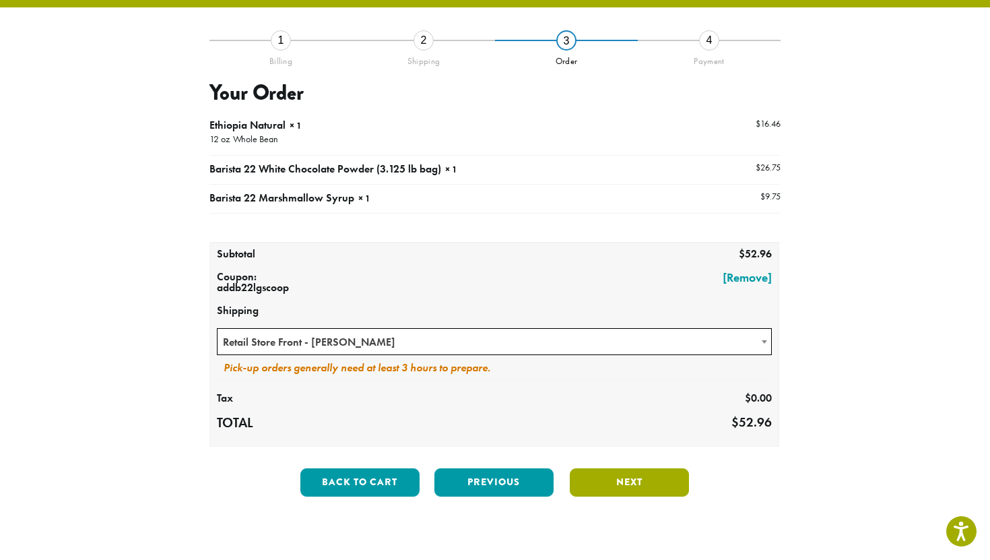
scroll to position [77, 0]
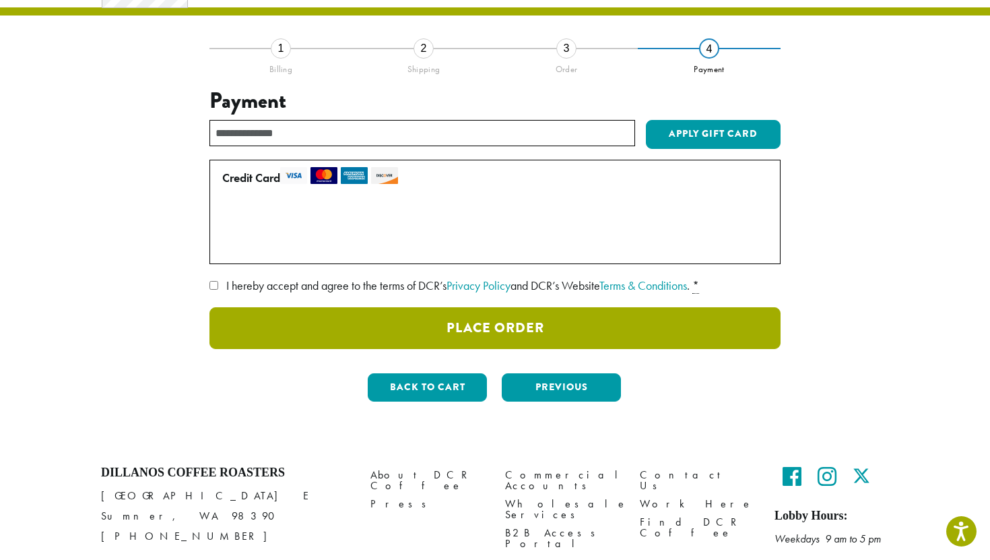
click at [422, 328] on button "Place Order" at bounding box center [495, 328] width 571 height 42
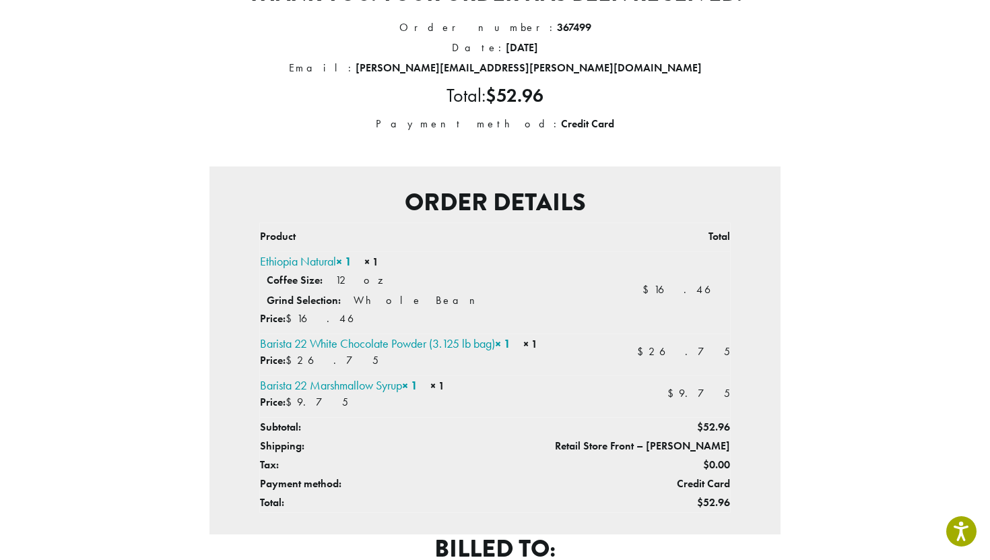
scroll to position [150, 0]
